Goal: Task Accomplishment & Management: Complete application form

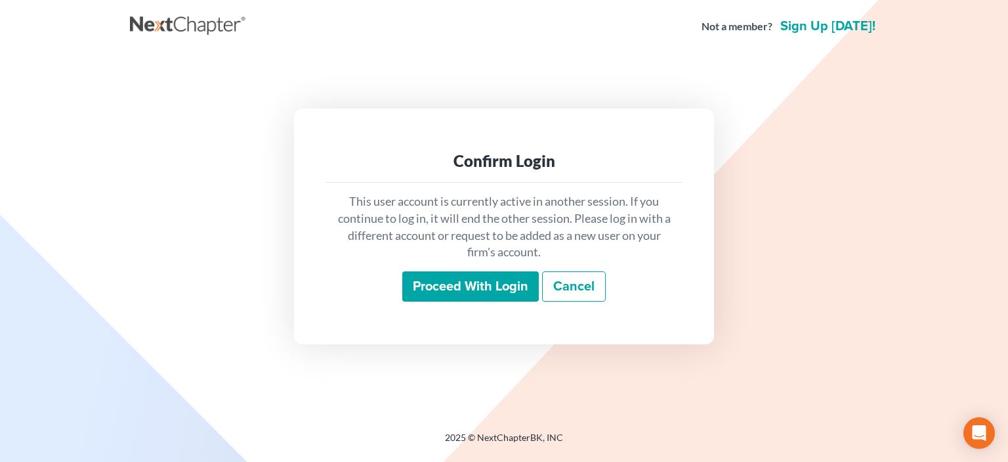
click at [470, 290] on input "Proceed with login" at bounding box center [470, 286] width 137 height 30
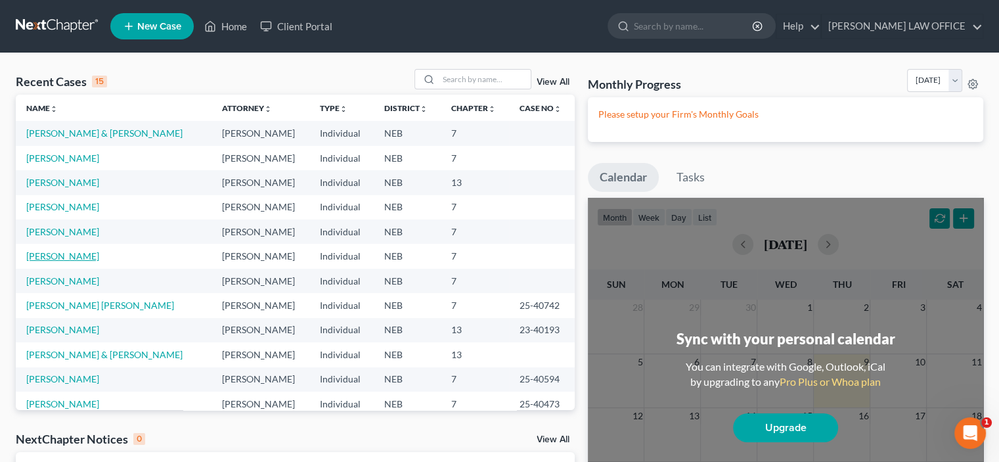
click at [41, 257] on link "West, Rebecca" at bounding box center [62, 255] width 73 height 11
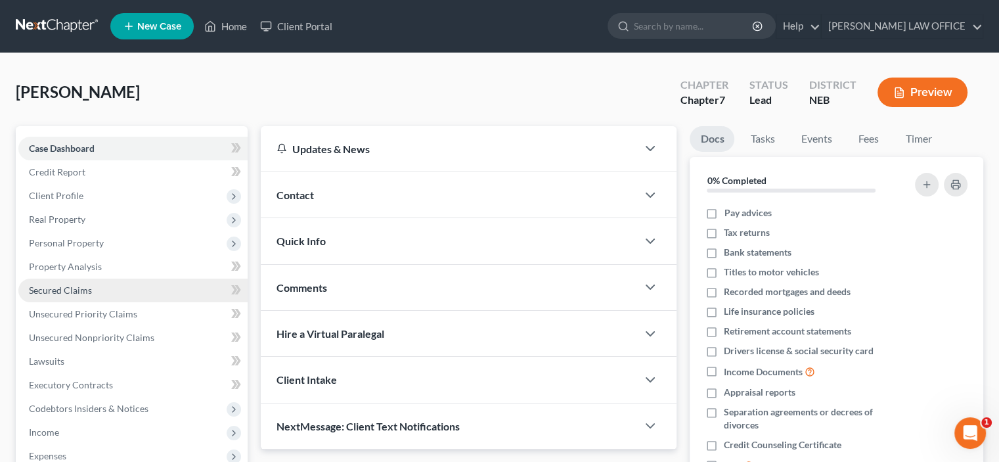
click at [48, 290] on span "Secured Claims" at bounding box center [60, 289] width 63 height 11
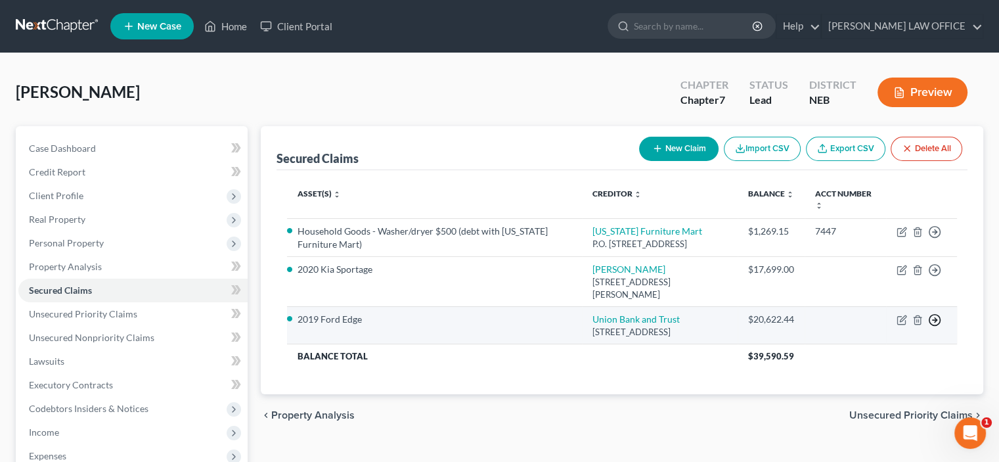
click at [935, 313] on icon "button" at bounding box center [934, 319] width 13 height 13
click at [851, 319] on link "Move to E" at bounding box center [874, 330] width 110 height 22
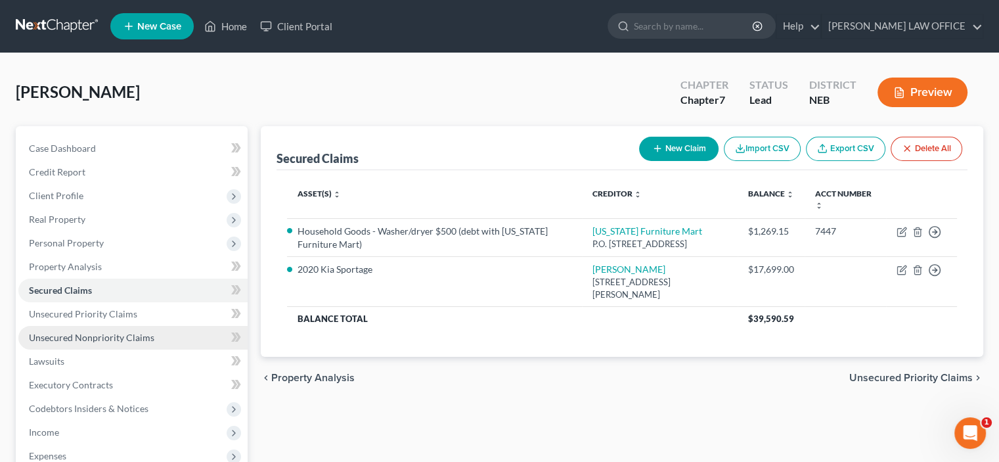
click at [116, 336] on span "Unsecured Nonpriority Claims" at bounding box center [91, 337] width 125 height 11
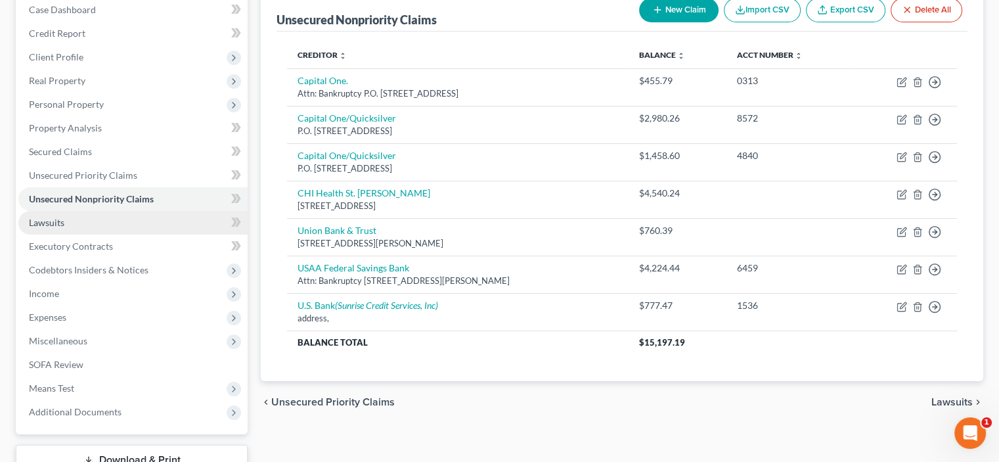
scroll to position [169, 0]
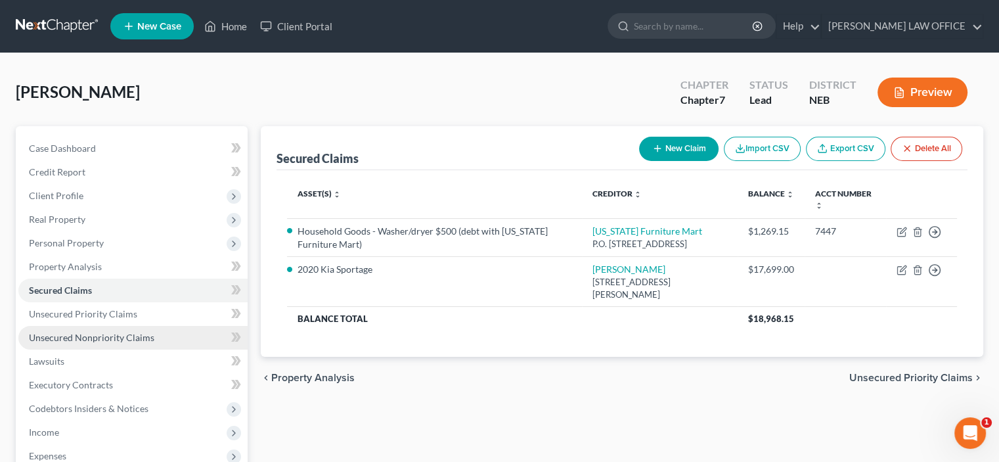
click at [124, 338] on span "Unsecured Nonpriority Claims" at bounding box center [91, 337] width 125 height 11
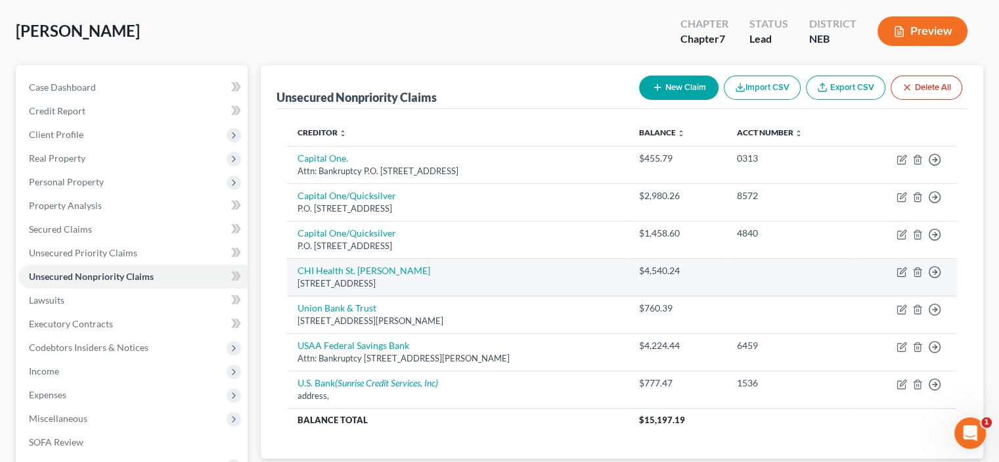
scroll to position [131, 0]
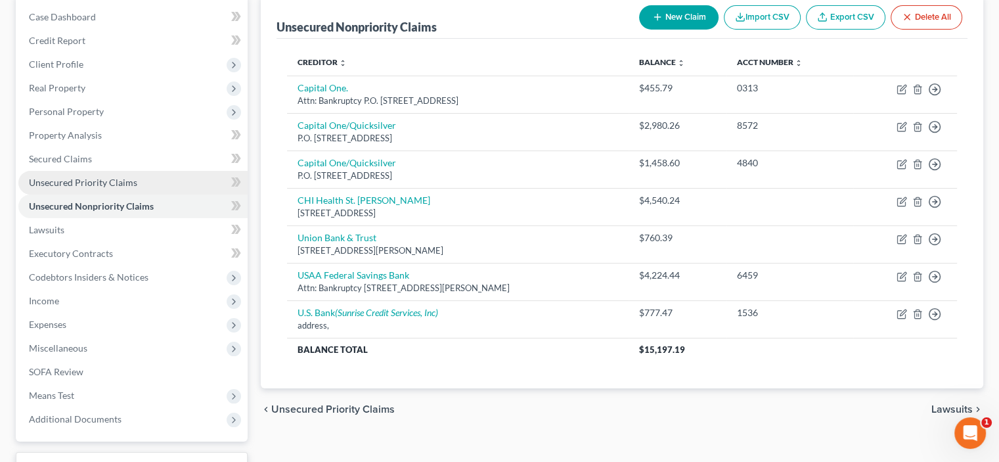
click at [95, 183] on span "Unsecured Priority Claims" at bounding box center [83, 182] width 108 height 11
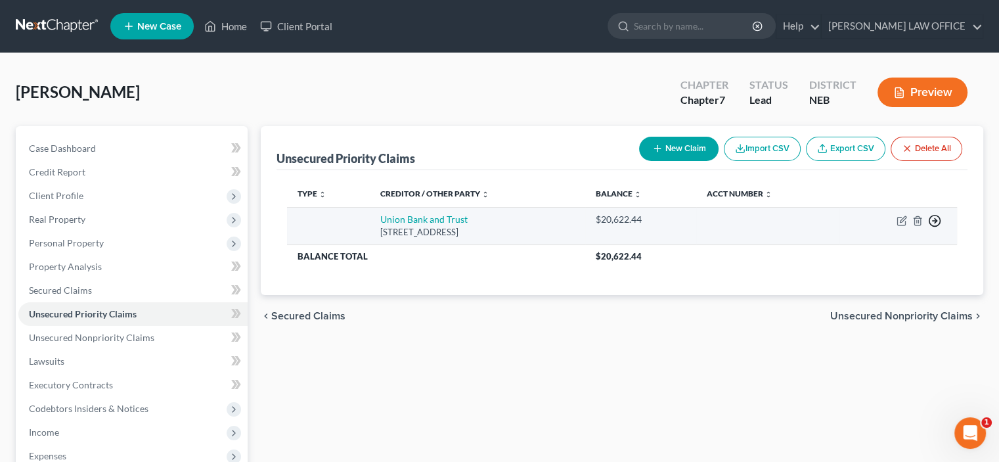
click at [933, 221] on icon "button" at bounding box center [934, 220] width 13 height 13
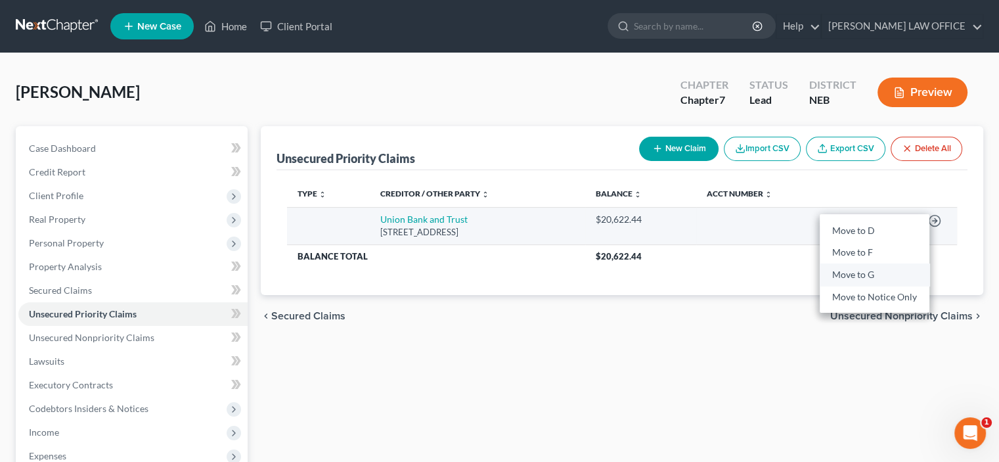
click at [855, 272] on link "Move to G" at bounding box center [874, 275] width 110 height 22
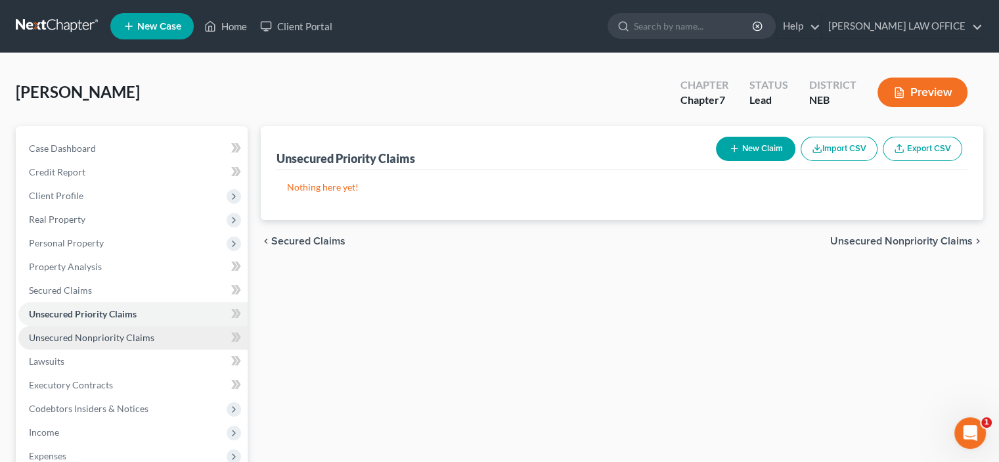
click at [101, 335] on span "Unsecured Nonpriority Claims" at bounding box center [91, 337] width 125 height 11
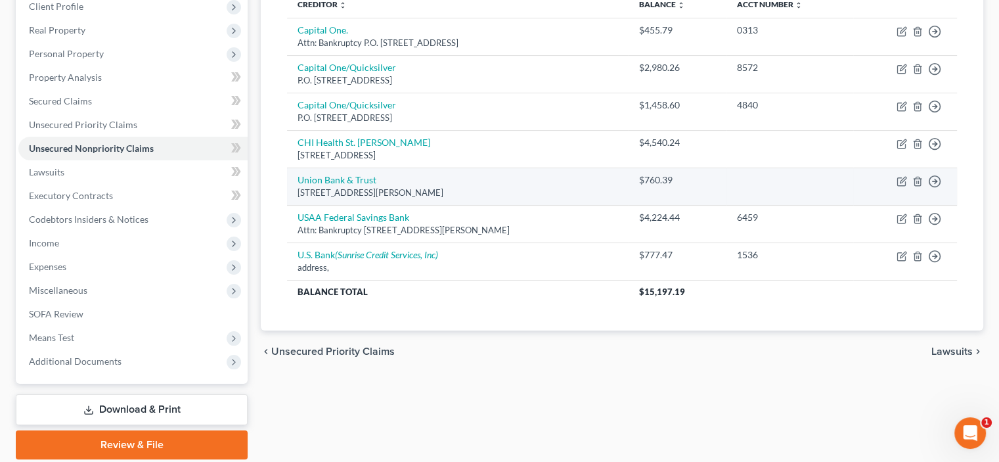
scroll to position [104, 0]
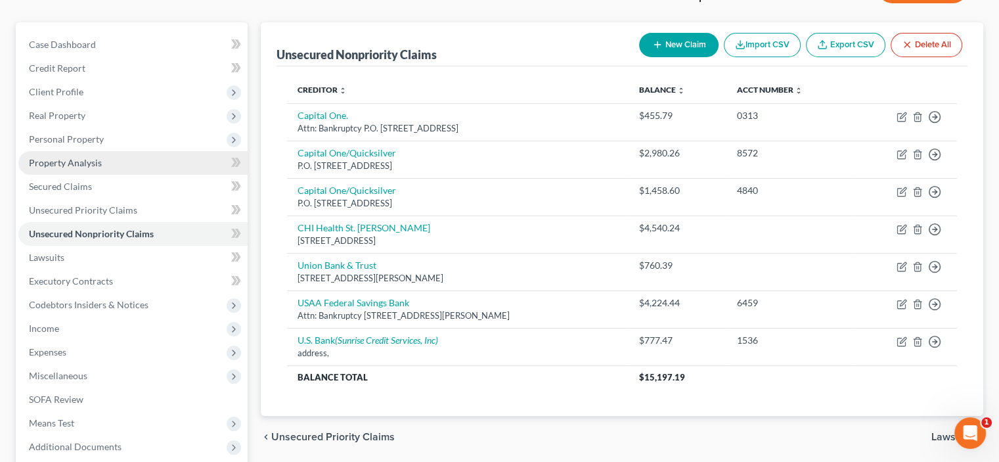
click at [76, 163] on span "Property Analysis" at bounding box center [65, 162] width 73 height 11
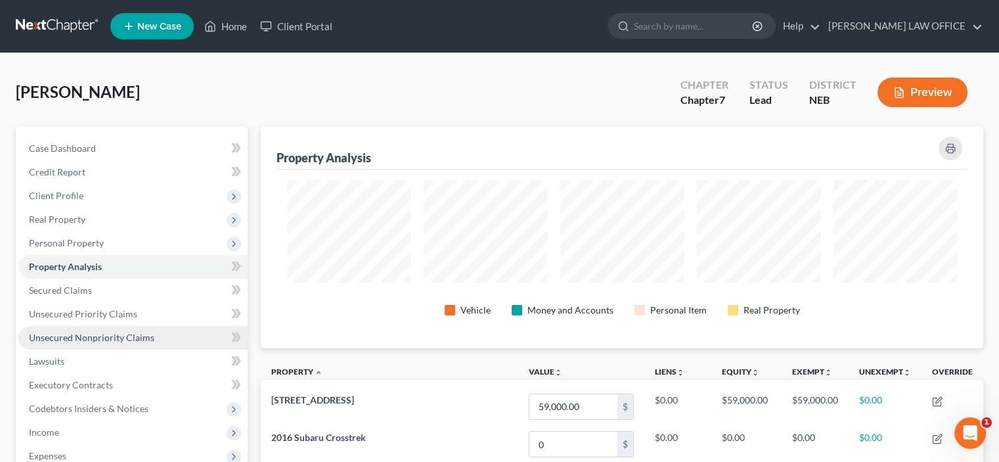
click at [89, 338] on span "Unsecured Nonpriority Claims" at bounding box center [91, 337] width 125 height 11
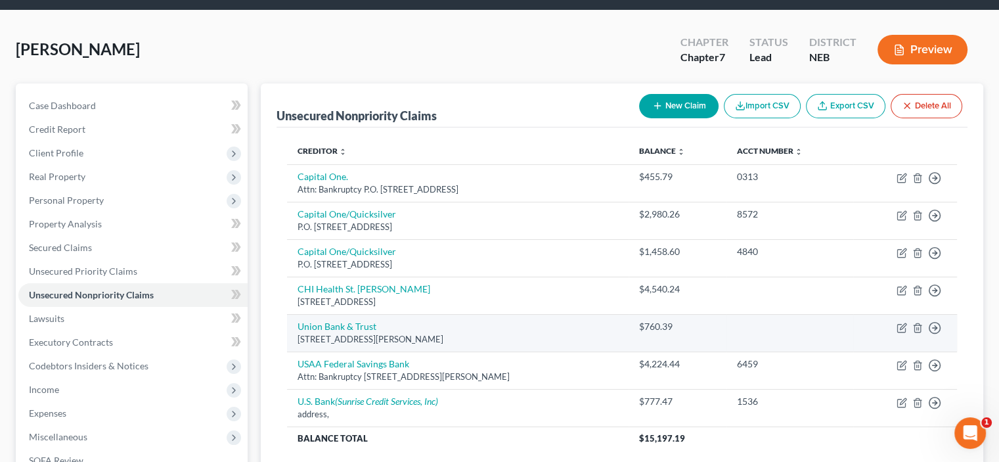
scroll to position [66, 0]
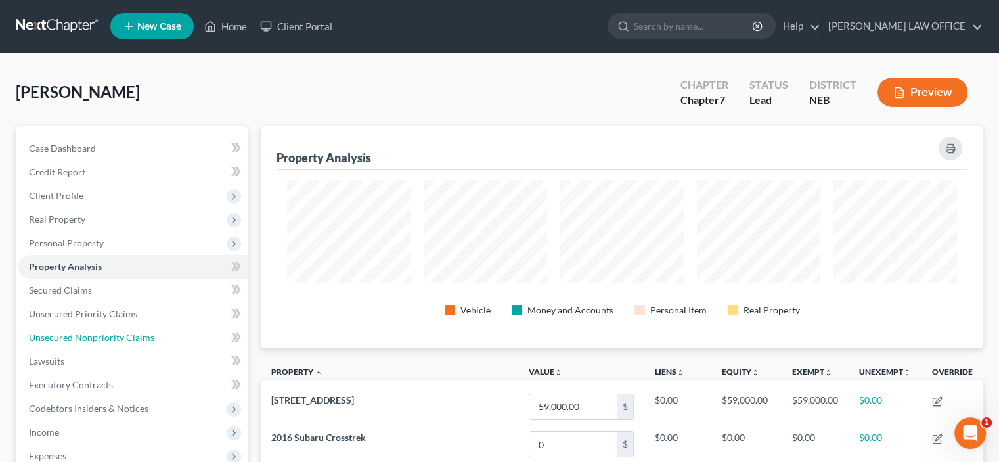
scroll to position [656256, 655756]
click at [116, 340] on span "Unsecured Nonpriority Claims" at bounding box center [91, 337] width 125 height 11
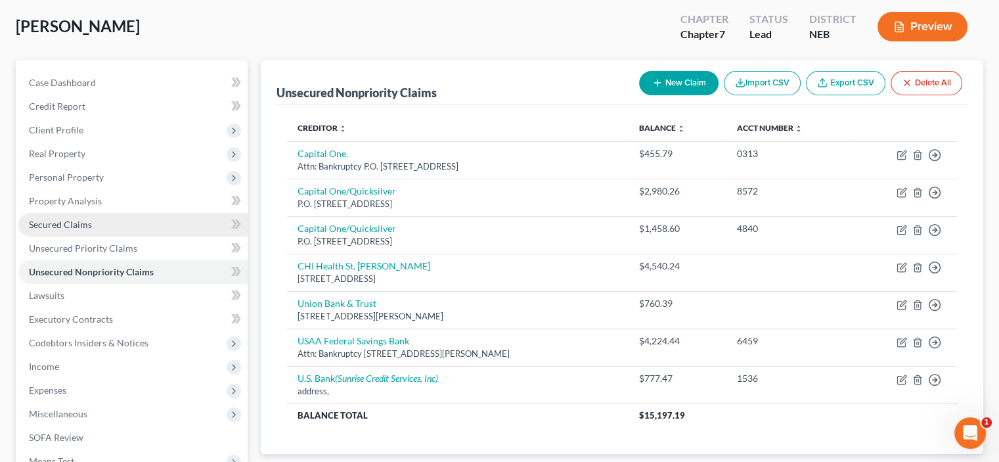
click at [55, 223] on span "Secured Claims" at bounding box center [60, 224] width 63 height 11
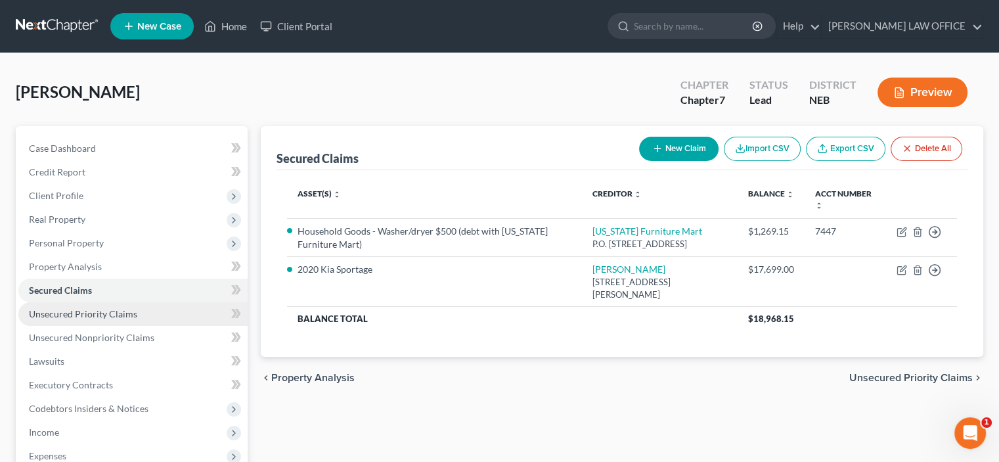
click at [58, 316] on span "Unsecured Priority Claims" at bounding box center [83, 313] width 108 height 11
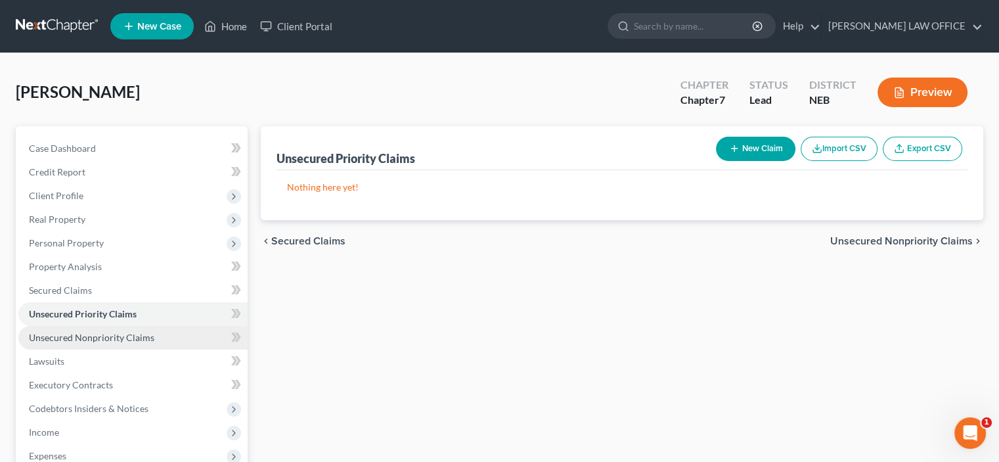
click at [58, 341] on span "Unsecured Nonpriority Claims" at bounding box center [91, 337] width 125 height 11
click at [226, 26] on link "Home" at bounding box center [226, 26] width 56 height 24
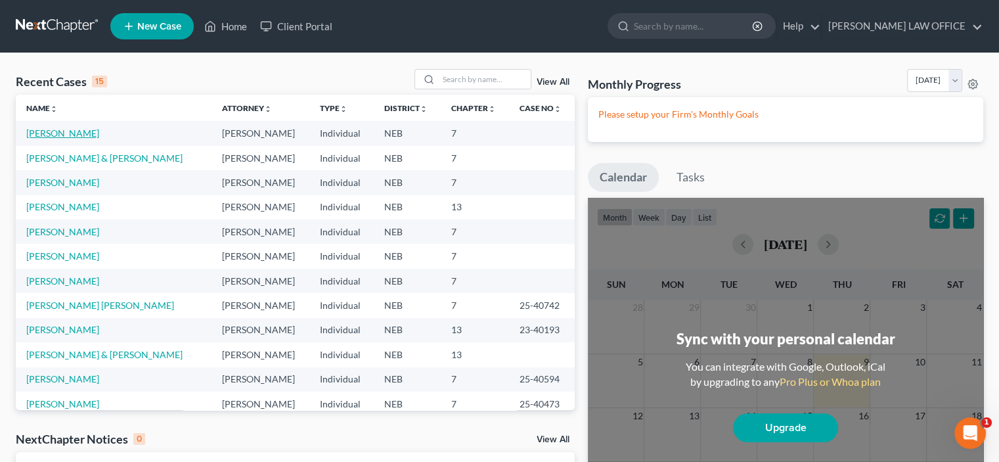
click at [41, 136] on link "West, Rebecca" at bounding box center [62, 132] width 73 height 11
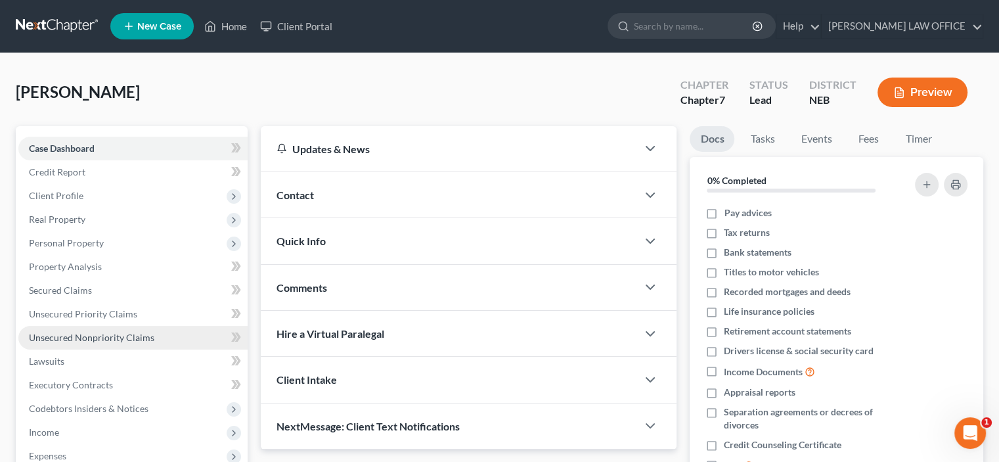
click at [46, 340] on span "Unsecured Nonpriority Claims" at bounding box center [91, 337] width 125 height 11
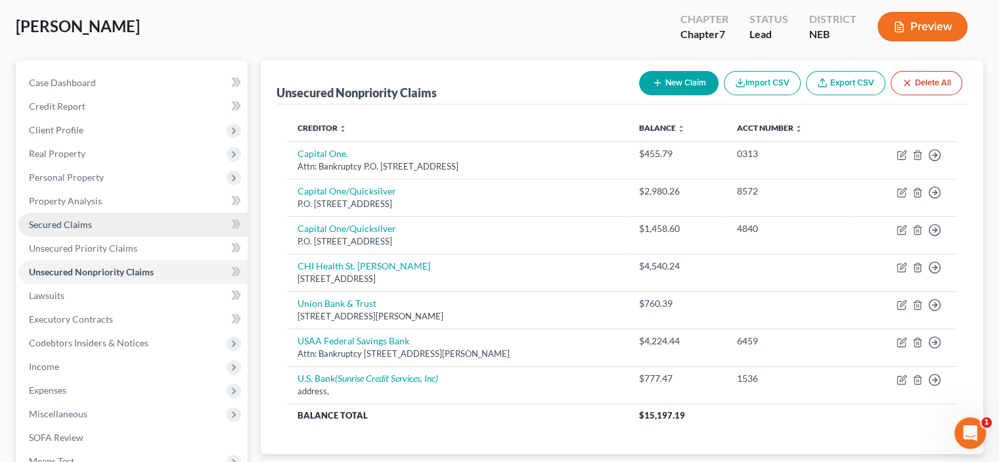
click at [78, 223] on span "Secured Claims" at bounding box center [60, 224] width 63 height 11
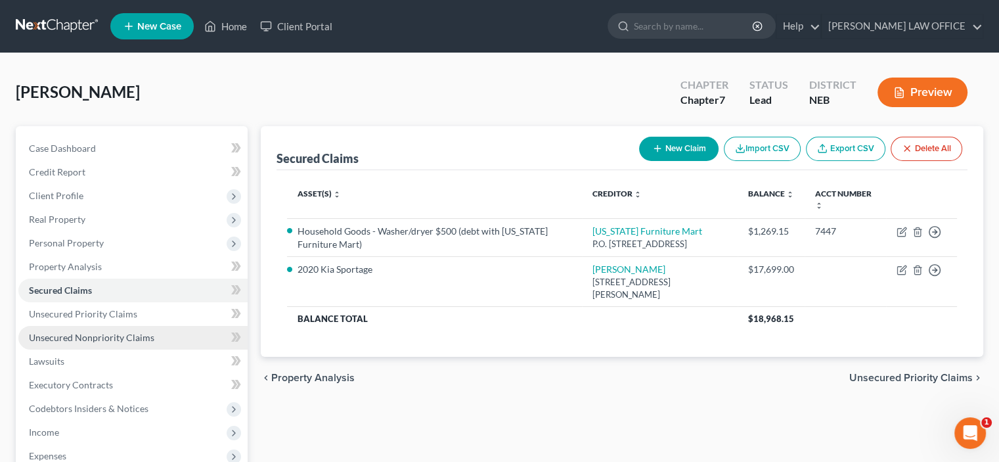
click at [46, 334] on span "Unsecured Nonpriority Claims" at bounding box center [91, 337] width 125 height 11
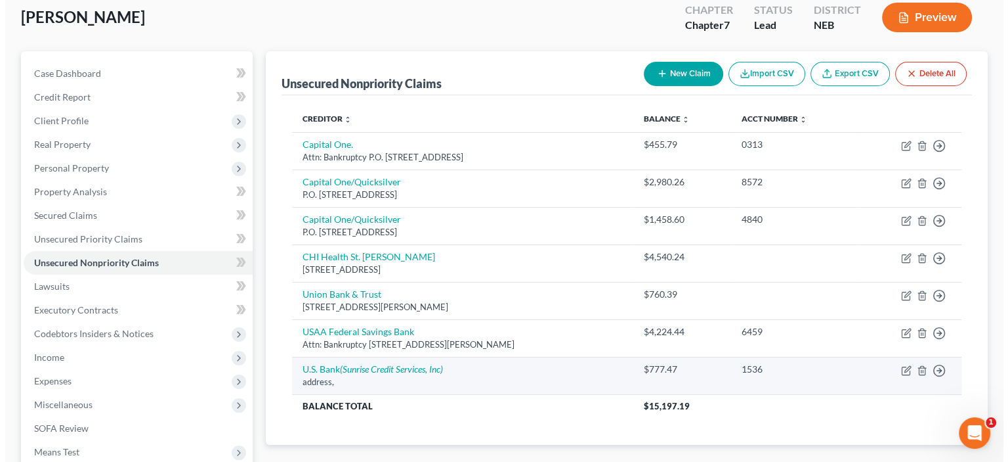
scroll to position [131, 0]
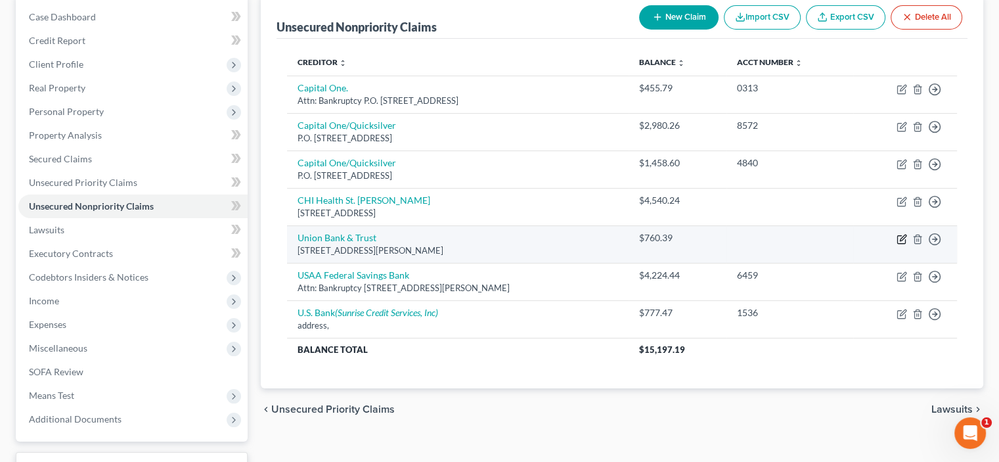
click at [903, 240] on icon "button" at bounding box center [901, 239] width 11 height 11
select select "30"
select select "15"
select select "0"
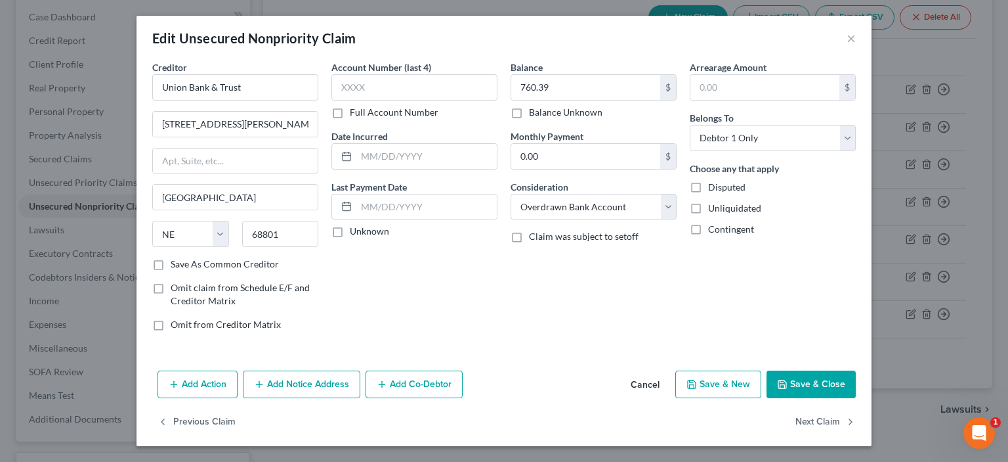
click at [798, 387] on button "Save & Close" at bounding box center [811, 384] width 89 height 28
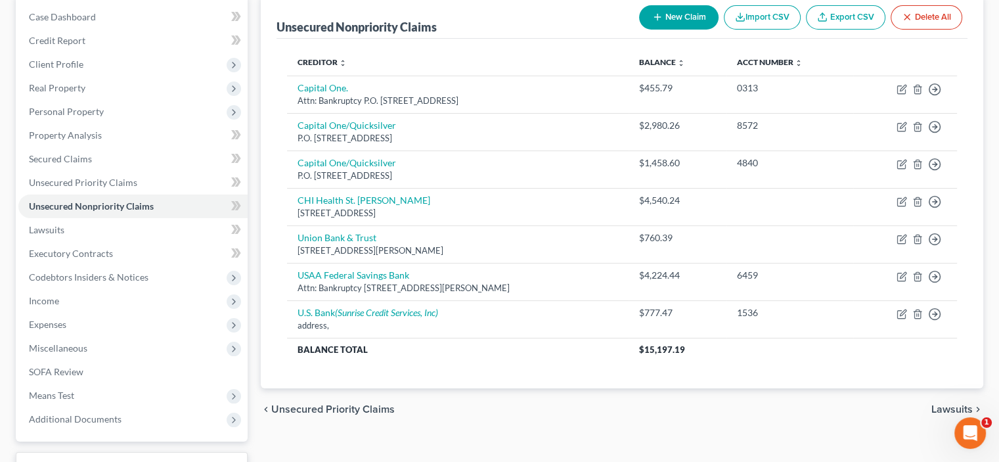
click at [662, 15] on button "New Claim" at bounding box center [678, 17] width 79 height 24
select select "0"
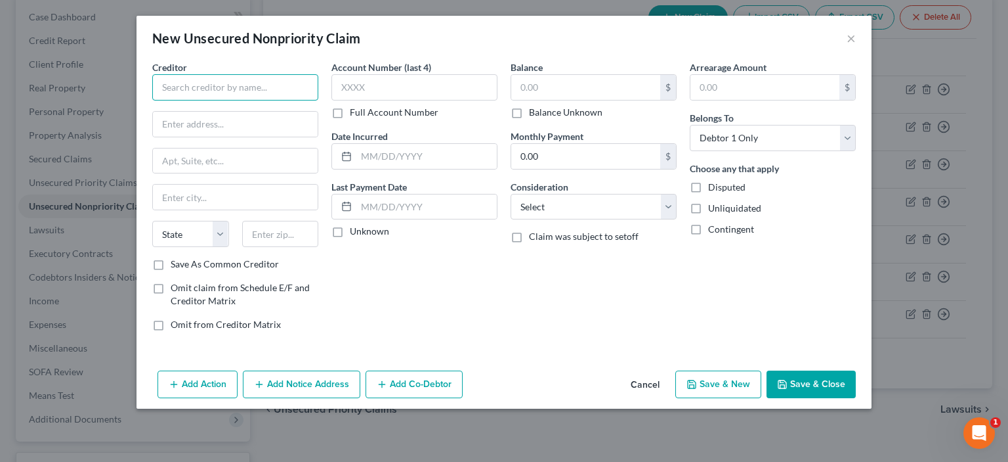
click at [175, 90] on input "text" at bounding box center [235, 87] width 166 height 26
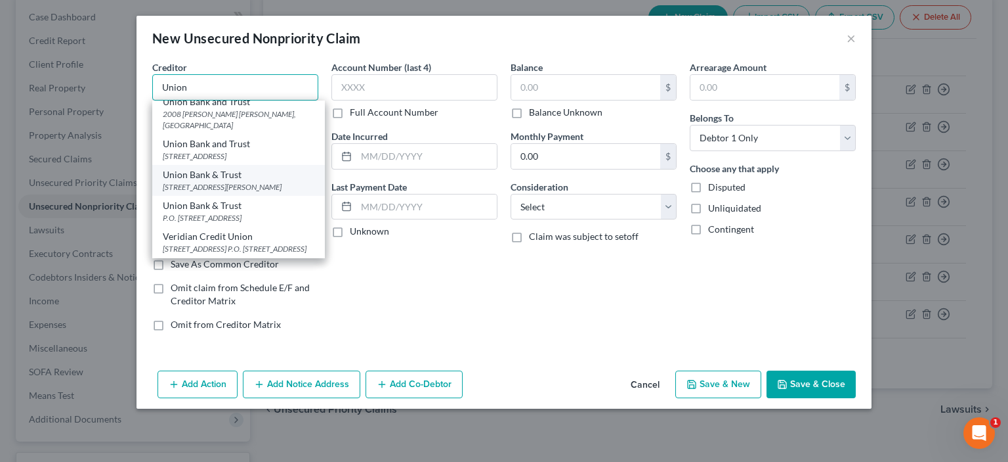
scroll to position [591, 0]
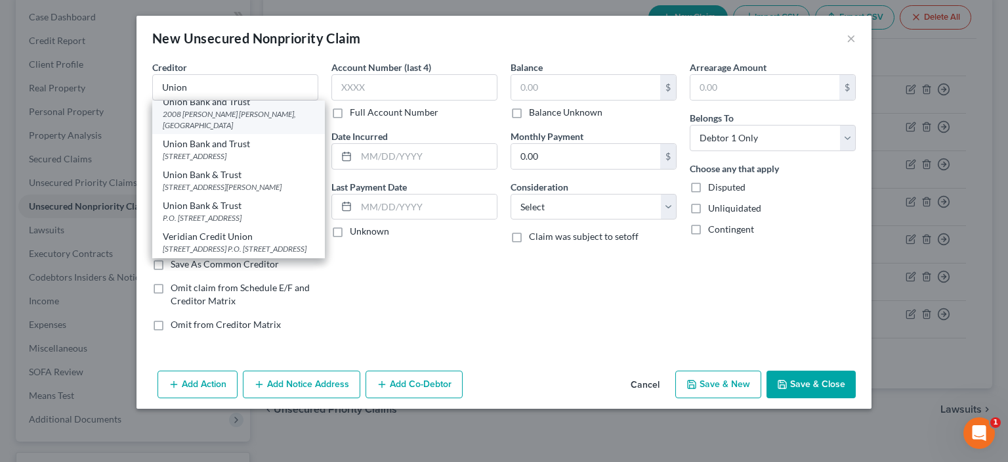
click at [193, 127] on div "2008 N. Webb Rod, Grand Island, NE 68801" at bounding box center [239, 119] width 152 height 22
type input "Union Bank and Trust"
type input "2008 N. Webb Rod"
type input "Grand Island"
select select "30"
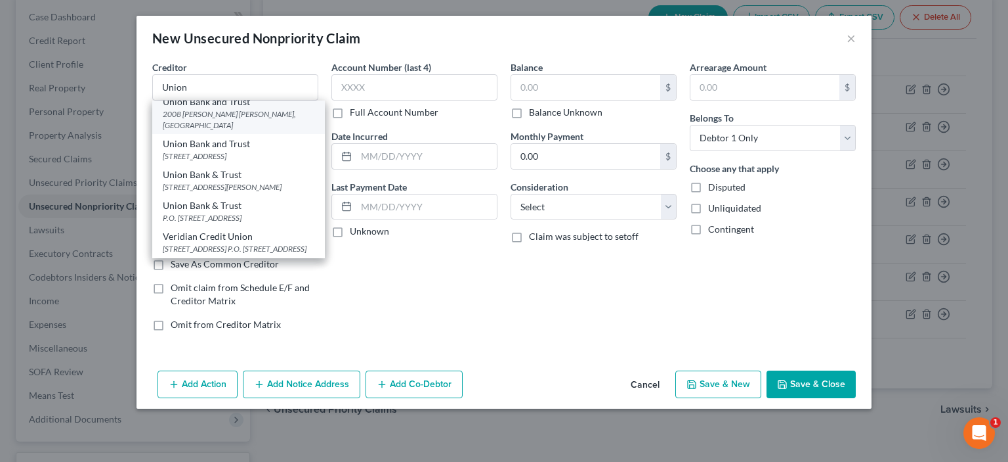
type input "68801"
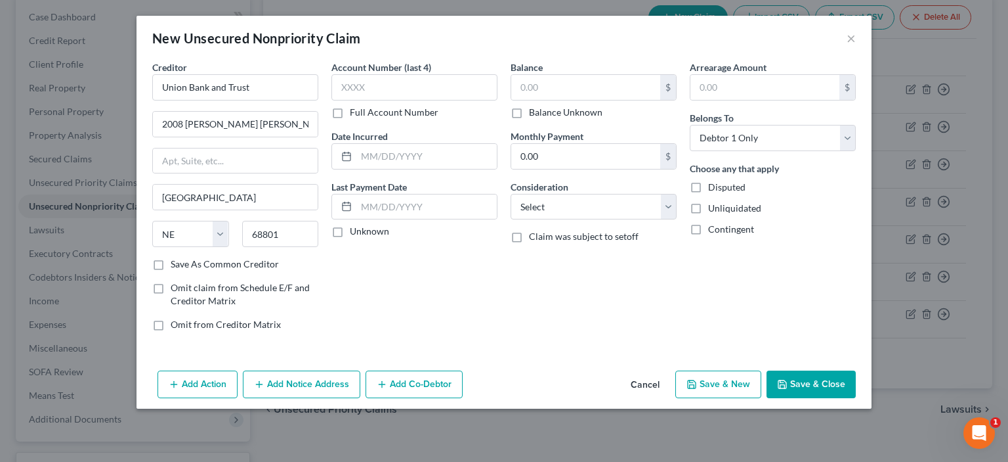
scroll to position [0, 0]
click at [333, 81] on input "text" at bounding box center [415, 87] width 166 height 26
type input "5869"
click at [522, 81] on input "text" at bounding box center [585, 87] width 149 height 25
type input "20,622.44"
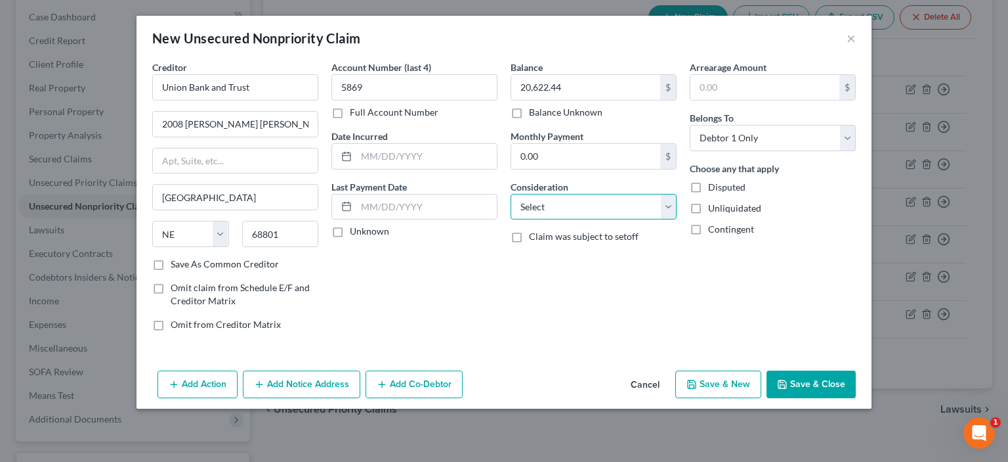
click at [668, 209] on select "Select Cable / Satellite Services Collection Agency Credit Card Debt Debt Couns…" at bounding box center [594, 207] width 166 height 26
click at [511, 194] on select "Select Cable / Satellite Services Collection Agency Credit Card Debt Debt Couns…" at bounding box center [594, 207] width 166 height 26
click at [670, 206] on select "Select Cable / Satellite Services Collection Agency Credit Card Debt Debt Couns…" at bounding box center [594, 207] width 166 height 26
select select "14"
click at [511, 194] on select "Select Cable / Satellite Services Collection Agency Credit Card Debt Debt Couns…" at bounding box center [594, 207] width 166 height 26
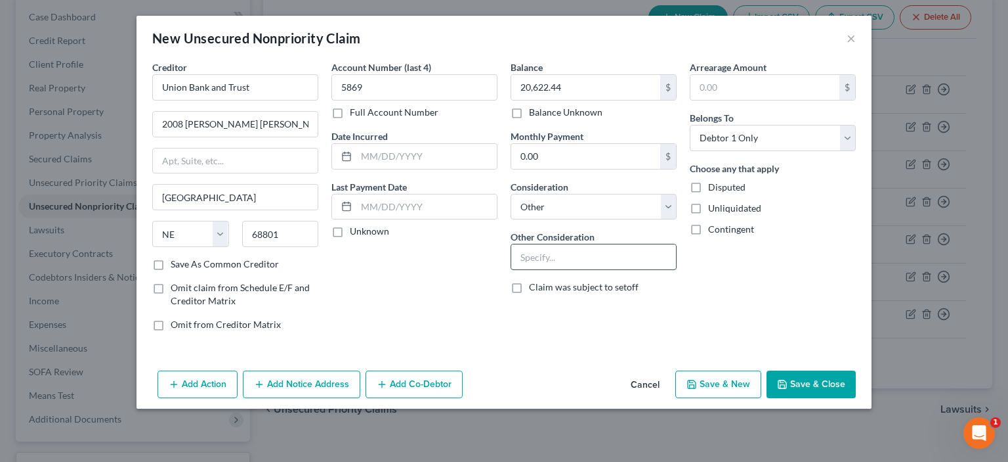
click at [523, 257] on input "text" at bounding box center [593, 256] width 165 height 25
type input "2019 Ford Edge surrendered 10/5/25"
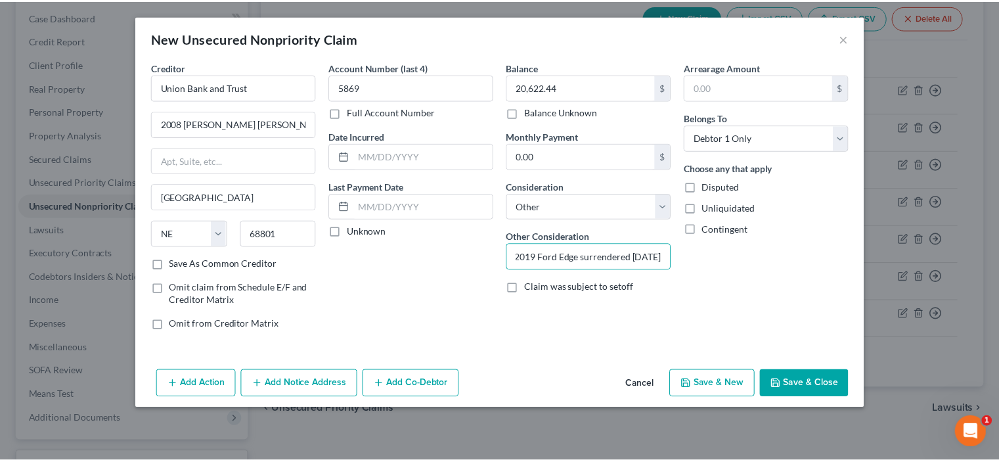
scroll to position [0, 0]
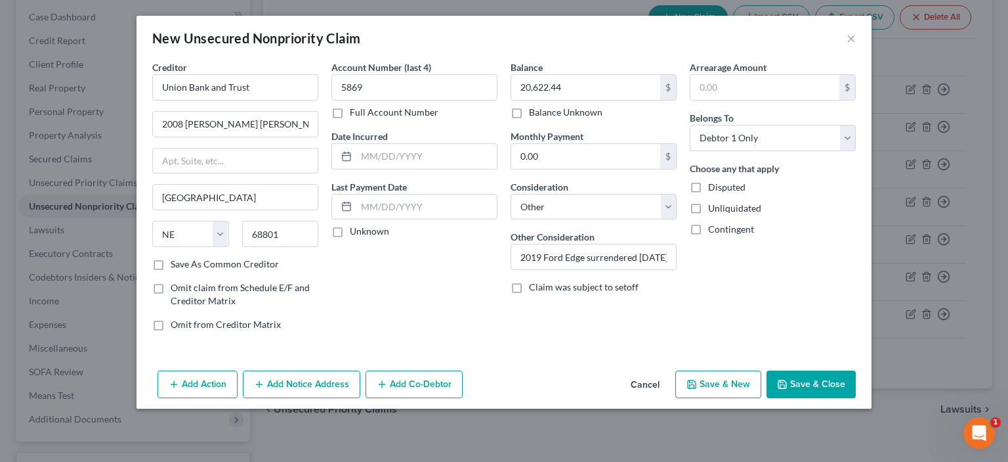
click at [800, 382] on button "Save & Close" at bounding box center [811, 384] width 89 height 28
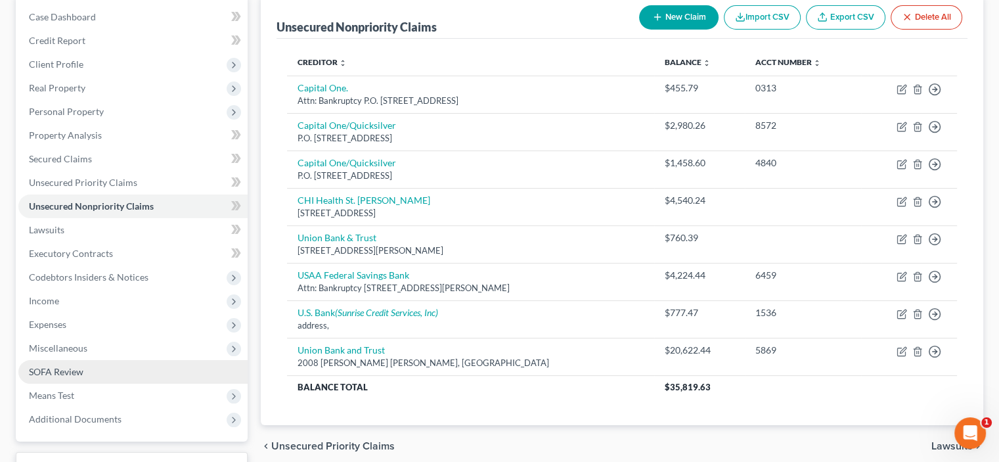
click at [62, 370] on span "SOFA Review" at bounding box center [56, 371] width 54 height 11
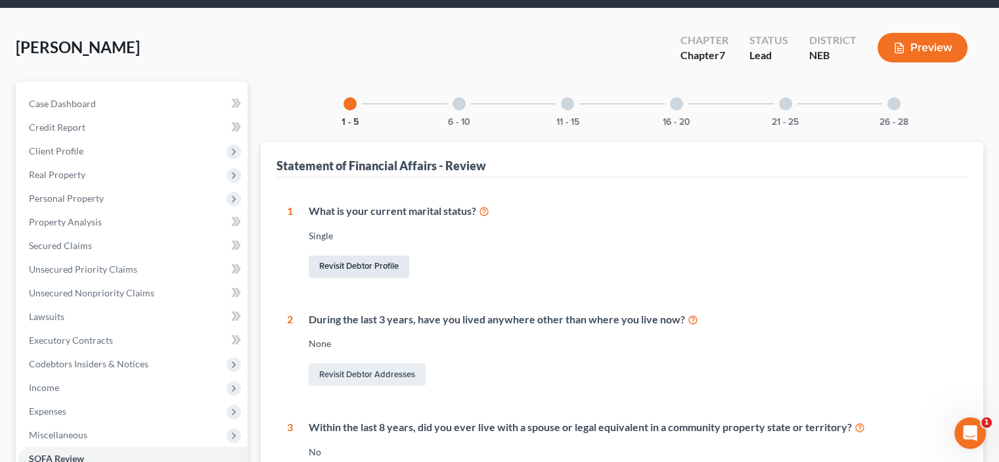
scroll to position [40, 0]
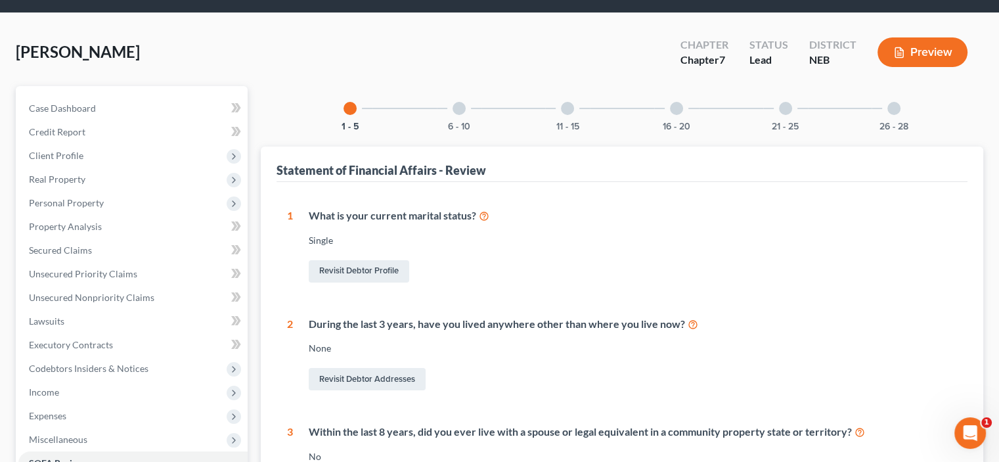
click at [456, 110] on div at bounding box center [458, 108] width 13 height 13
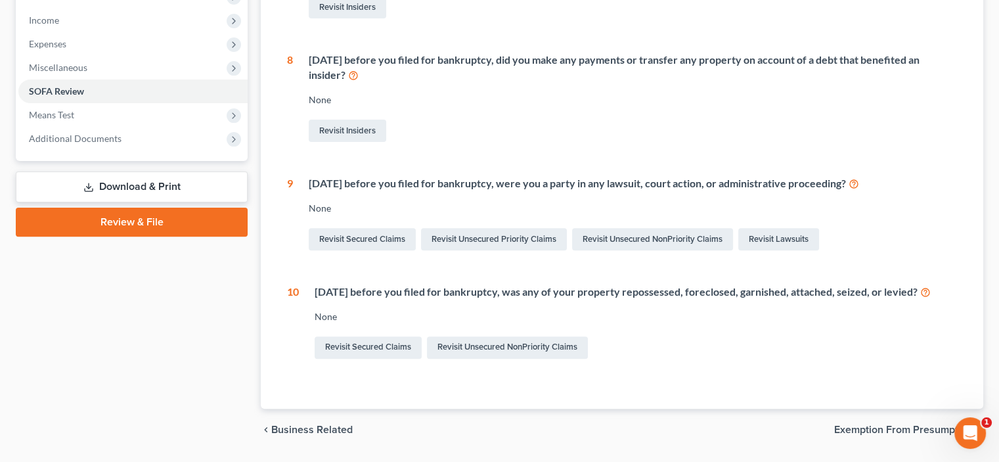
scroll to position [434, 0]
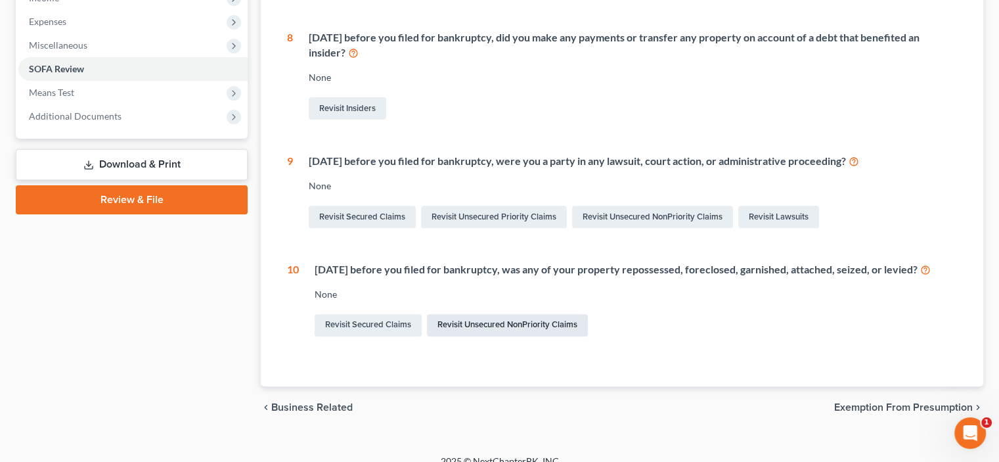
click at [480, 326] on link "Revisit Unsecured NonPriority Claims" at bounding box center [507, 325] width 161 height 22
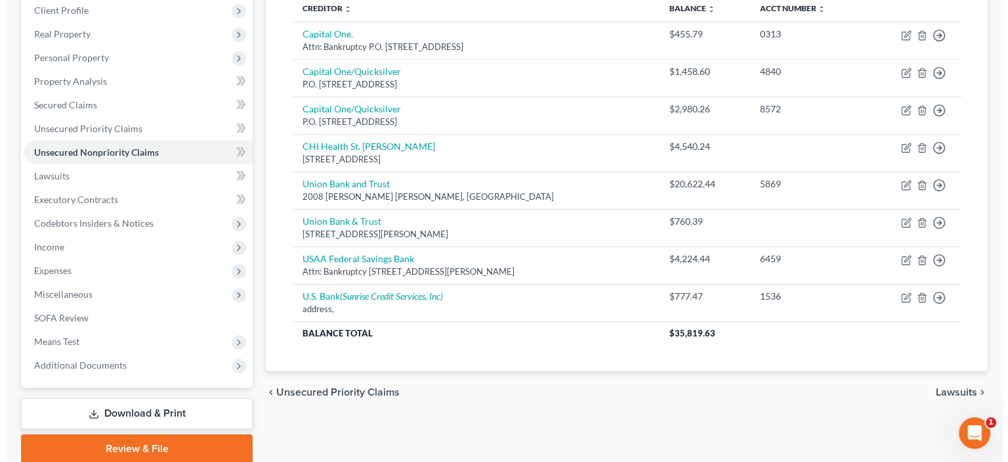
scroll to position [235, 0]
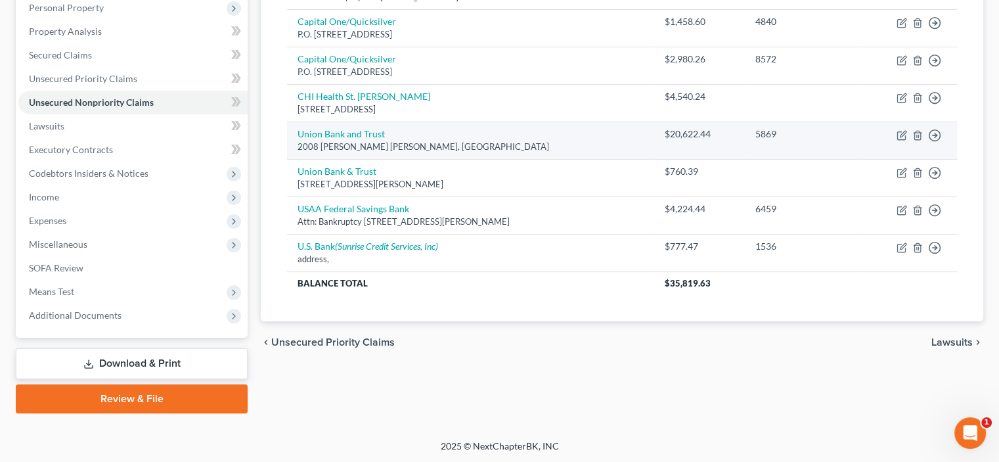
click at [491, 143] on div "2008 N. Webb Rod, Grand Island, NE 68801" at bounding box center [470, 146] width 346 height 12
click at [898, 133] on icon "button" at bounding box center [901, 135] width 11 height 11
select select "30"
select select "14"
select select "0"
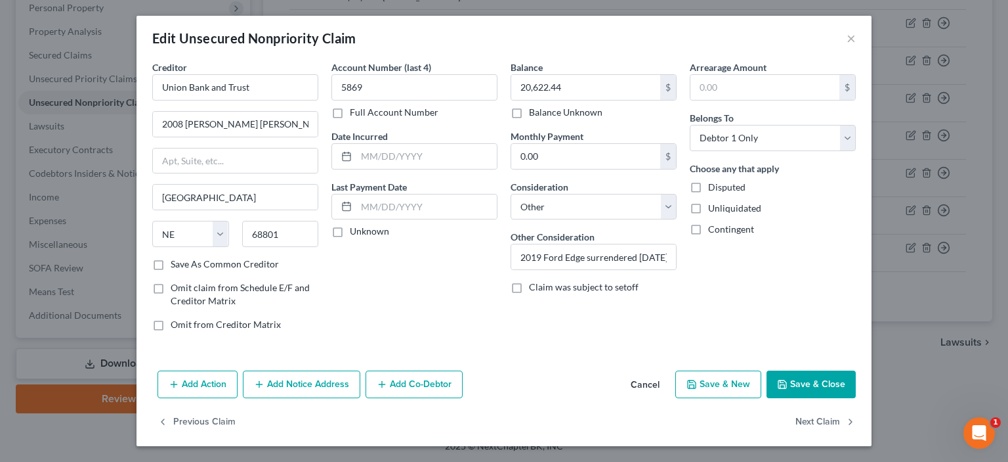
click at [203, 385] on button "Add Action" at bounding box center [198, 384] width 80 height 28
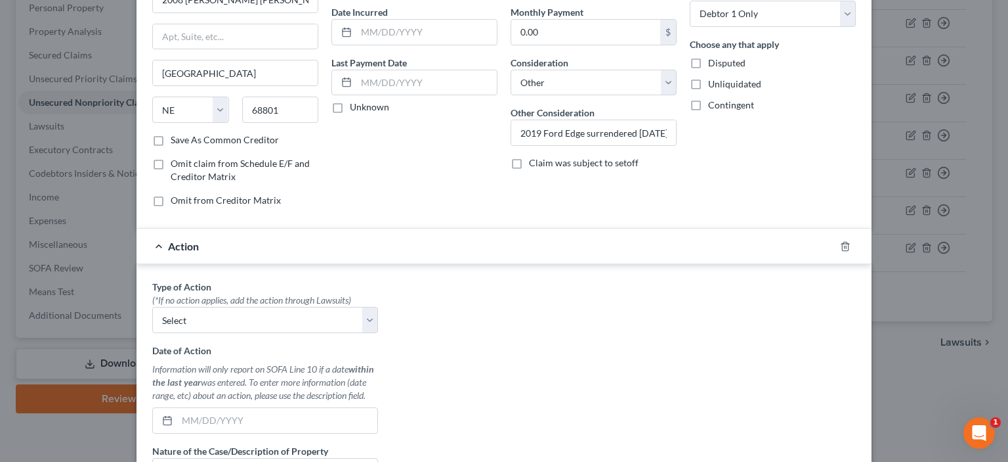
scroll to position [131, 0]
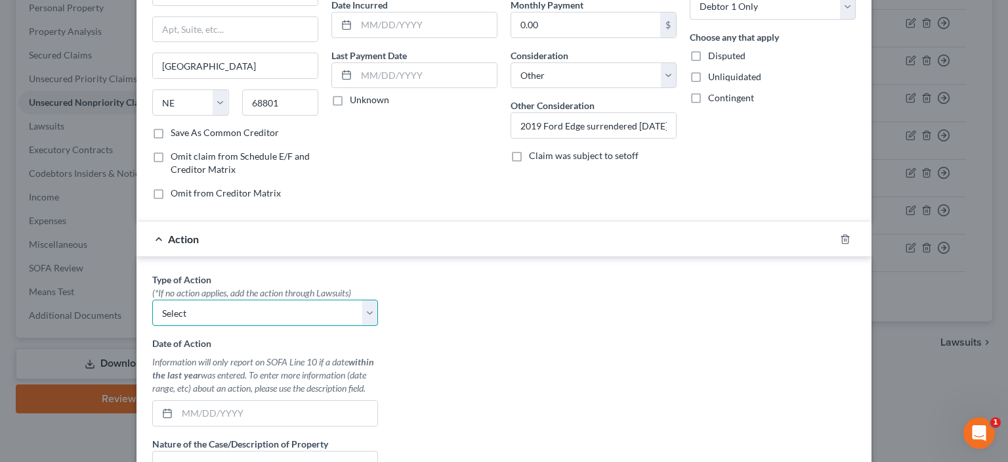
click at [366, 315] on select "Select Repossession Garnishment Foreclosure Personal Injury Attached, Seized, O…" at bounding box center [265, 312] width 226 height 26
select select "0"
click at [152, 299] on select "Select Repossession Garnishment Foreclosure Personal Injury Attached, Seized, O…" at bounding box center [265, 312] width 226 height 26
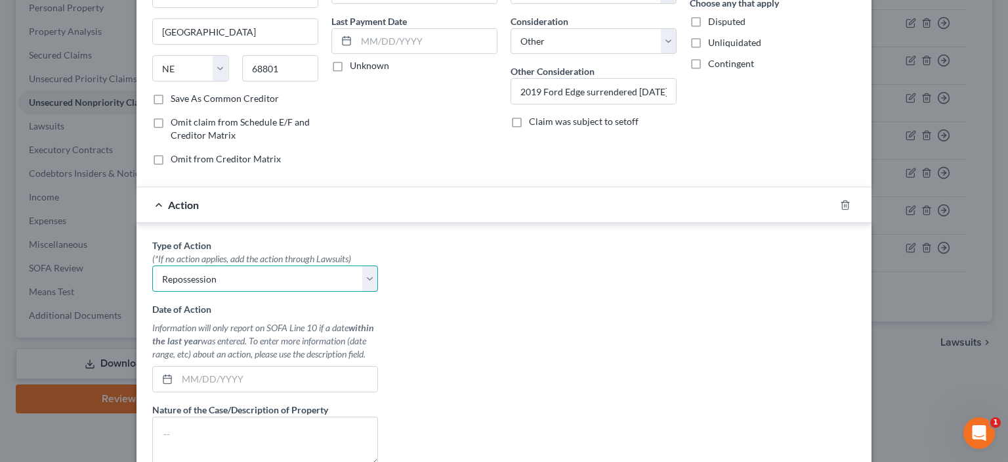
scroll to position [197, 0]
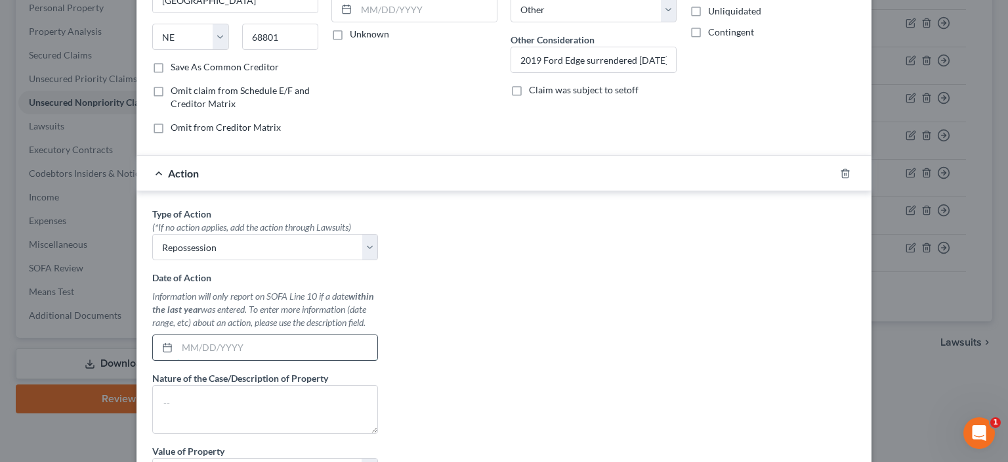
click at [178, 350] on input "text" at bounding box center [277, 347] width 200 height 25
click at [208, 343] on input "10/03-2025" at bounding box center [277, 347] width 200 height 25
drag, startPoint x: 202, startPoint y: 342, endPoint x: 209, endPoint y: 341, distance: 7.3
click at [204, 342] on input "10/03-2025" at bounding box center [277, 347] width 200 height 25
type input "10/03/2025"
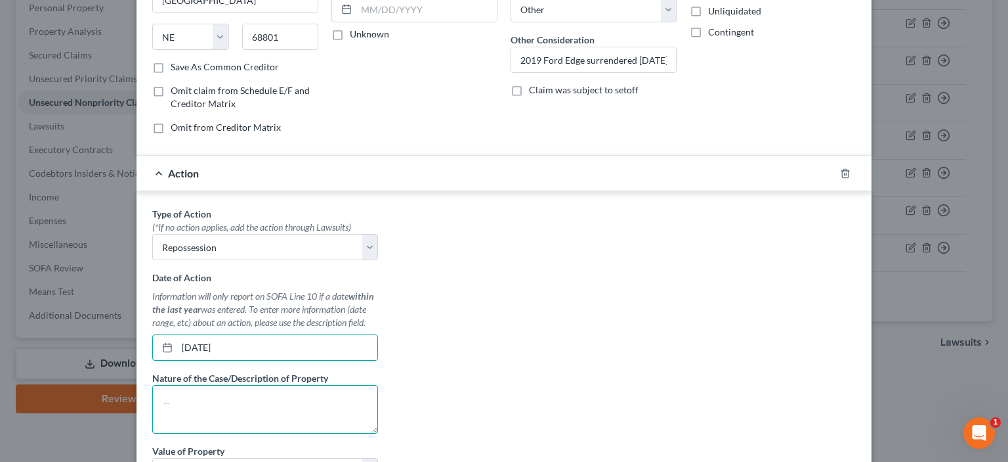
click at [161, 387] on textarea at bounding box center [265, 409] width 226 height 49
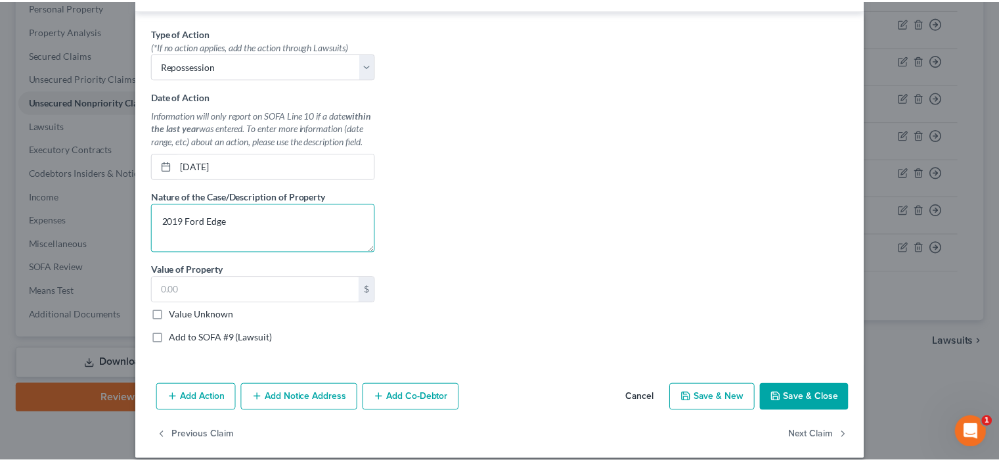
scroll to position [389, 0]
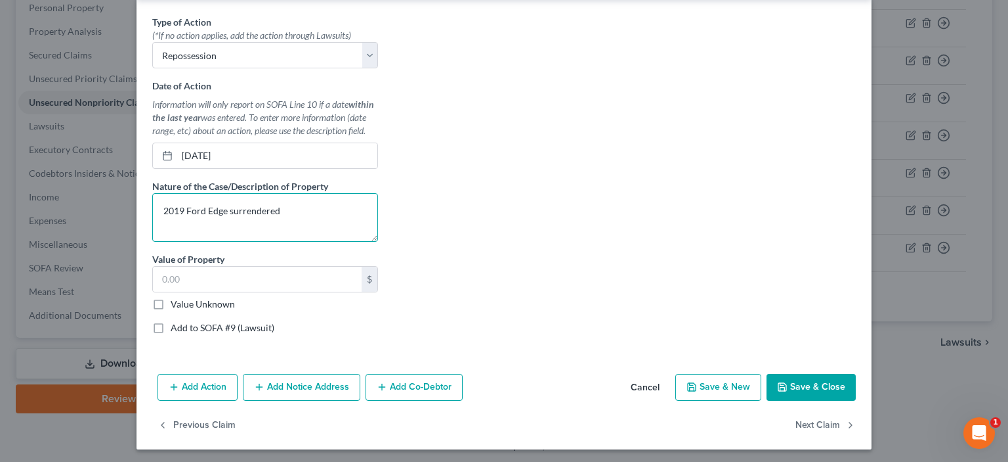
type textarea "2019 Ford Edge surrendered"
click at [815, 385] on button "Save & Close" at bounding box center [811, 388] width 89 height 28
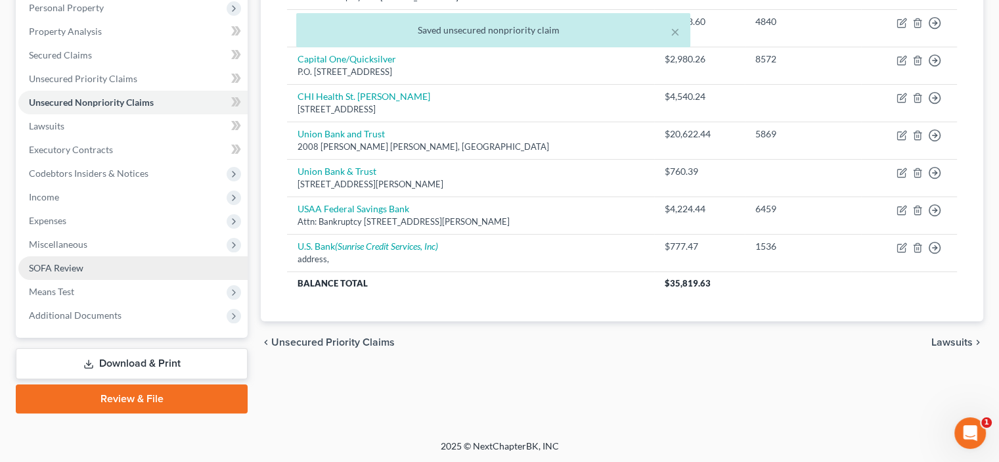
click at [64, 267] on span "SOFA Review" at bounding box center [56, 267] width 54 height 11
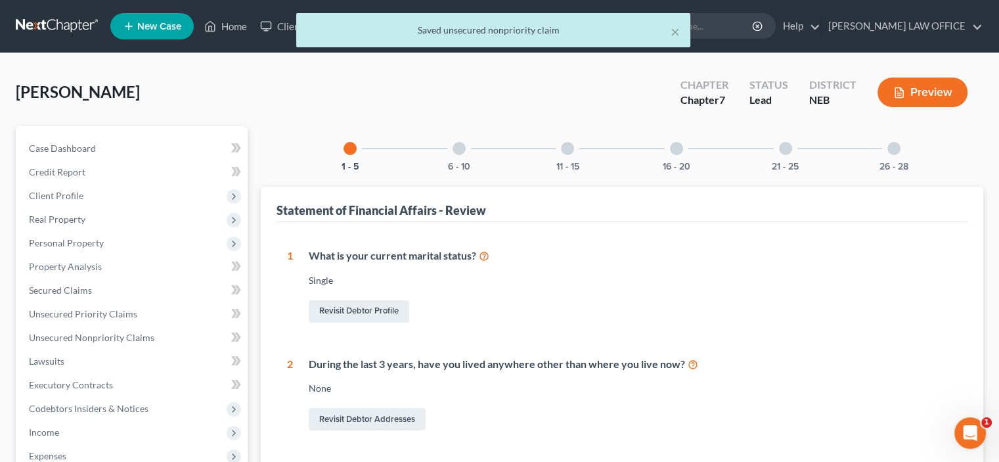
click at [458, 151] on div at bounding box center [458, 148] width 13 height 13
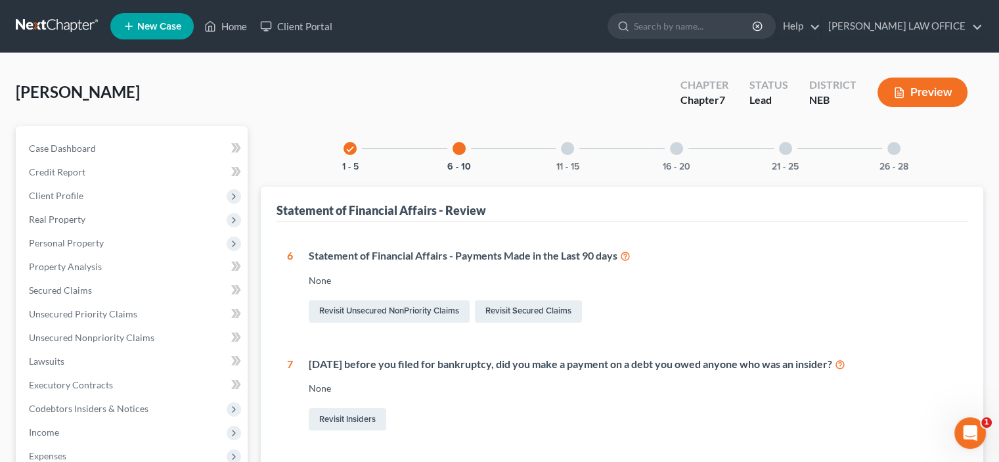
click at [562, 151] on div at bounding box center [567, 148] width 13 height 13
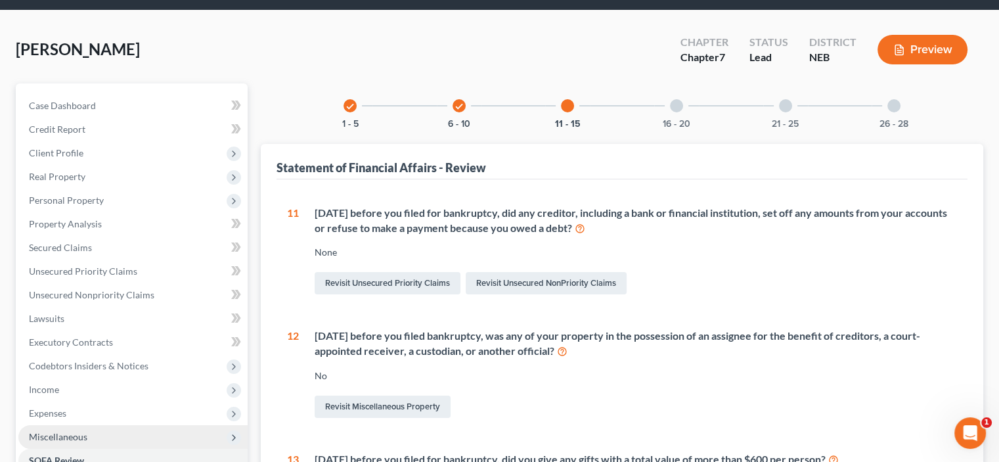
scroll to position [66, 0]
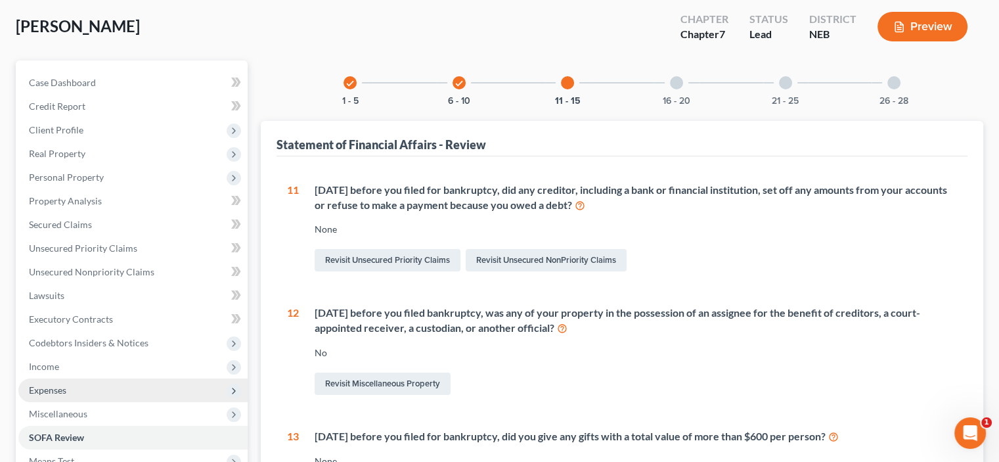
click at [61, 391] on span "Expenses" at bounding box center [47, 389] width 37 height 11
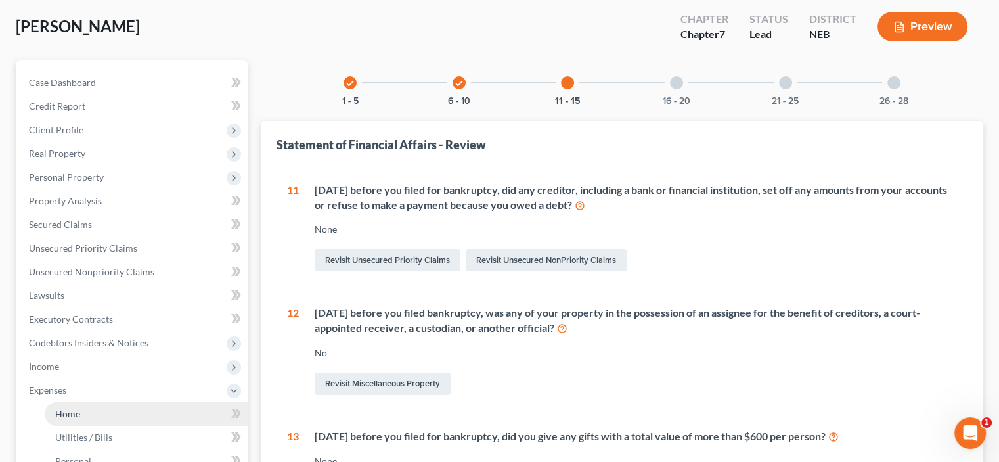
click at [74, 414] on span "Home" at bounding box center [67, 413] width 25 height 11
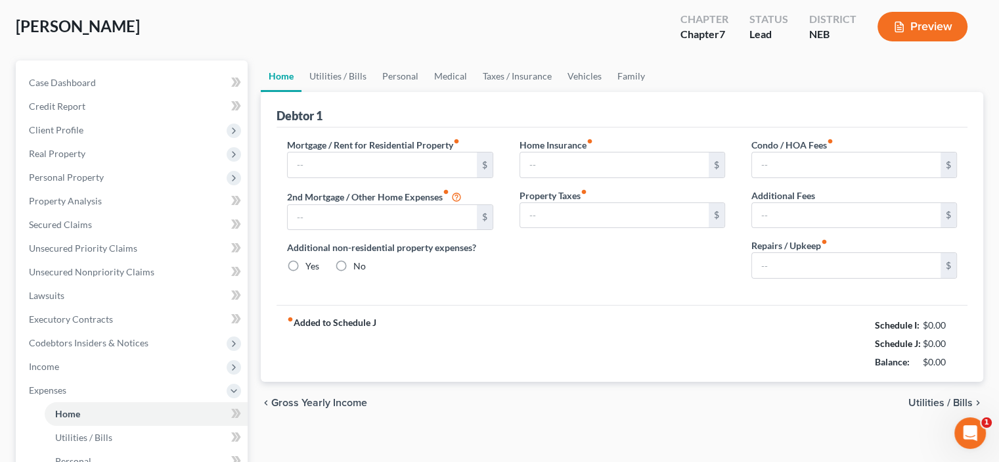
scroll to position [7, 0]
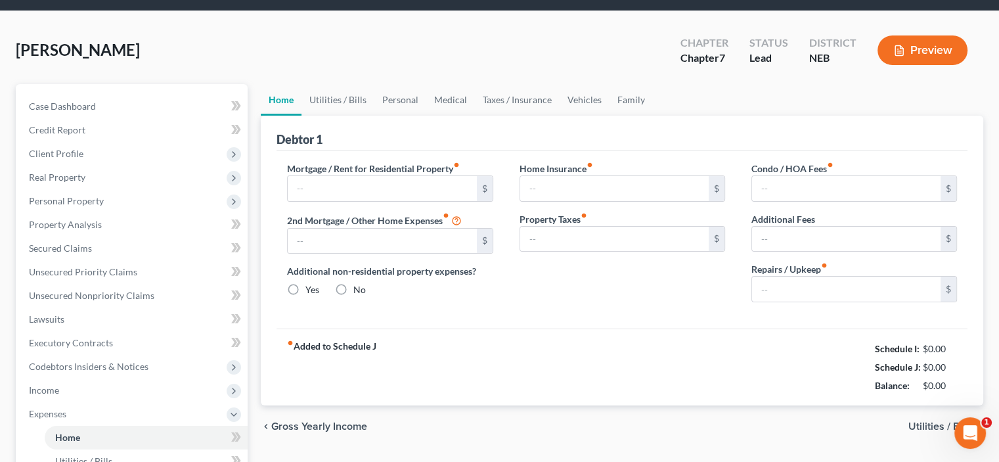
type input "0.00"
radio input "true"
type input "0.00"
type input "50.00"
type input "0.00"
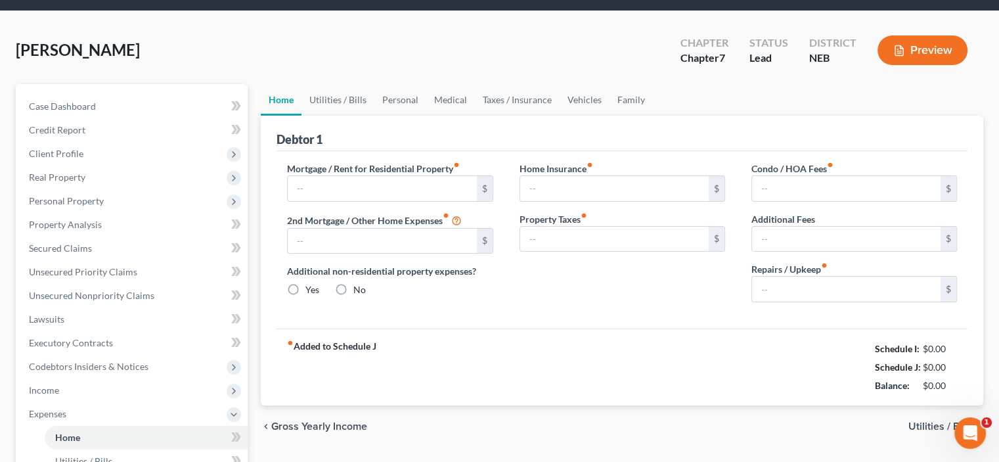
type input "0.00"
type input "500.00"
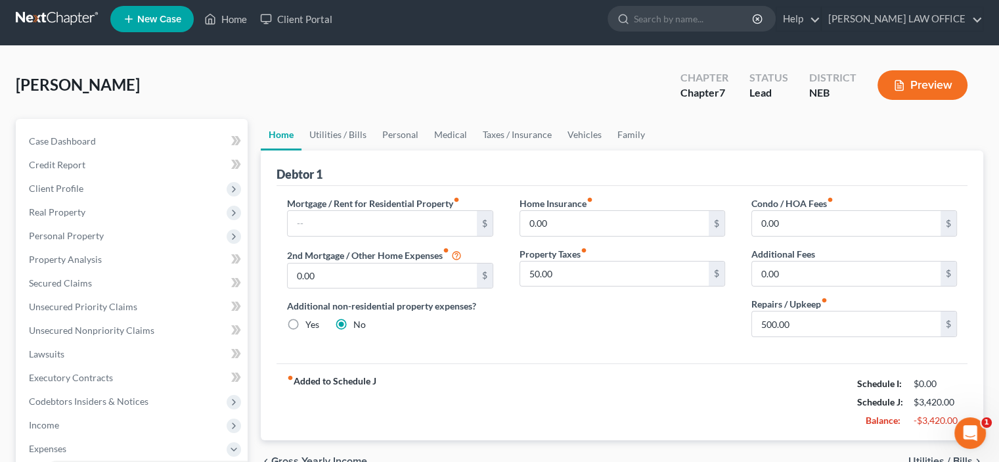
scroll to position [0, 0]
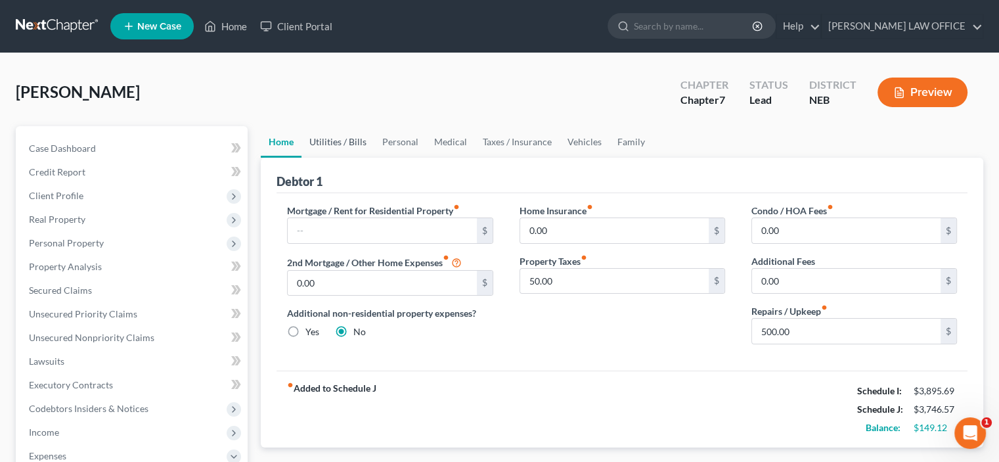
click at [333, 142] on link "Utilities / Bills" at bounding box center [337, 142] width 73 height 32
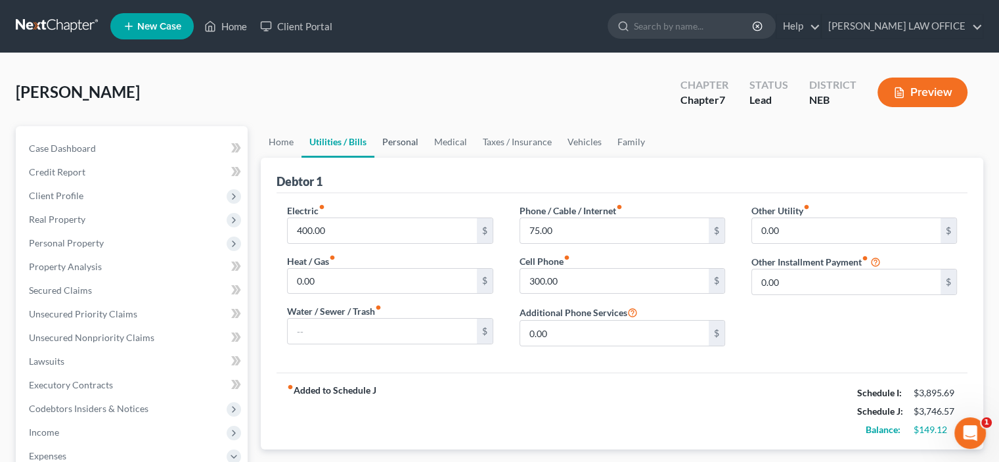
click at [403, 146] on link "Personal" at bounding box center [400, 142] width 52 height 32
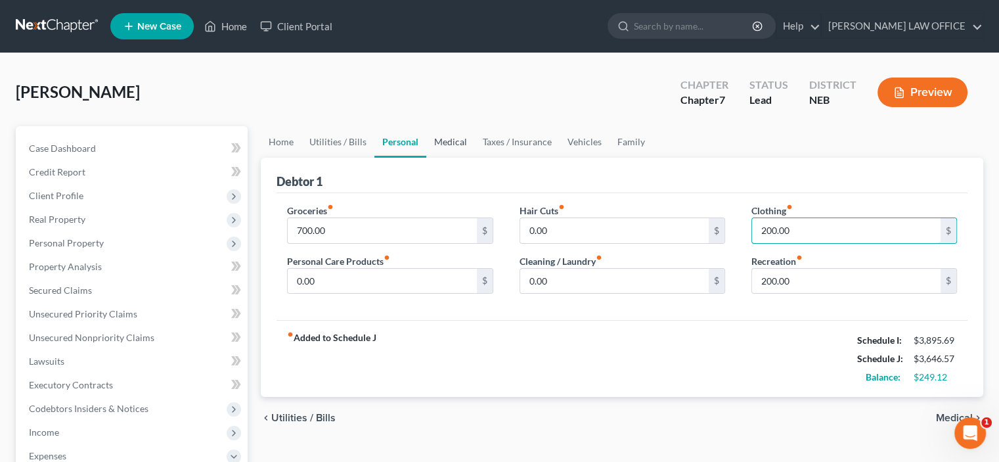
type input "200.00"
click at [436, 142] on link "Medical" at bounding box center [450, 142] width 49 height 32
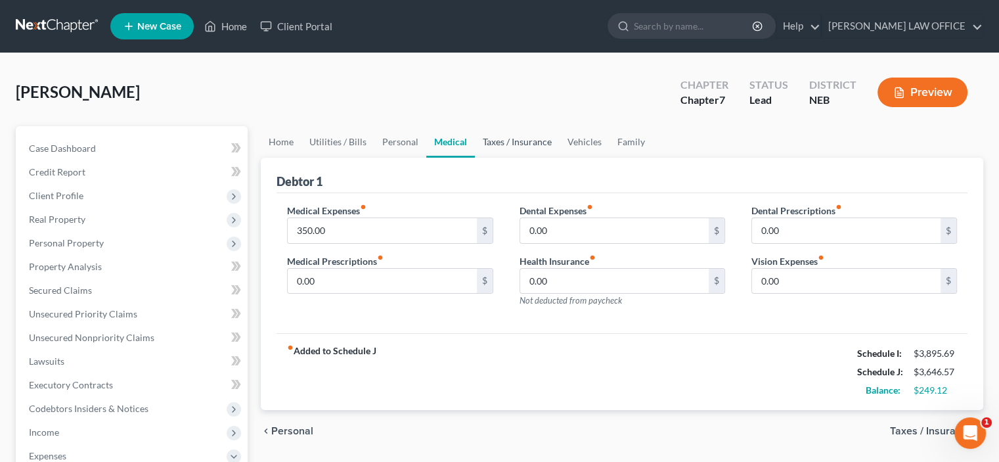
click at [504, 143] on link "Taxes / Insurance" at bounding box center [517, 142] width 85 height 32
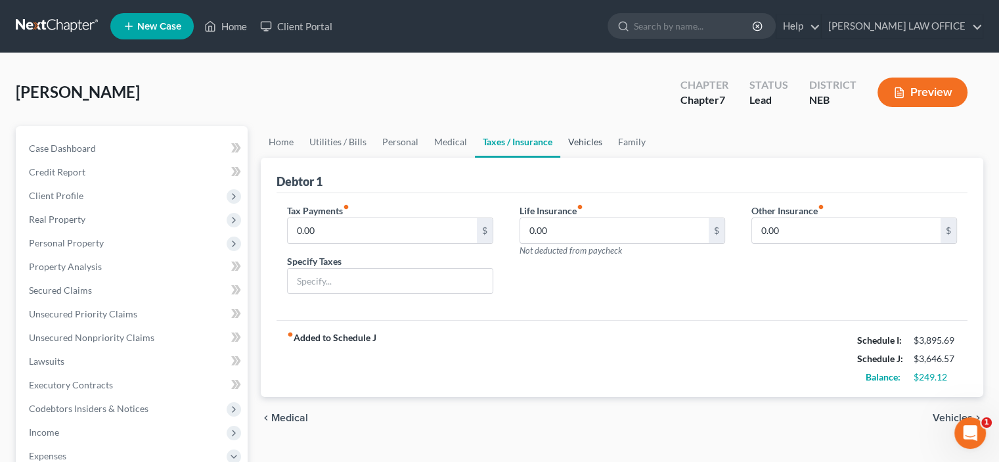
click at [586, 142] on link "Vehicles" at bounding box center [585, 142] width 50 height 32
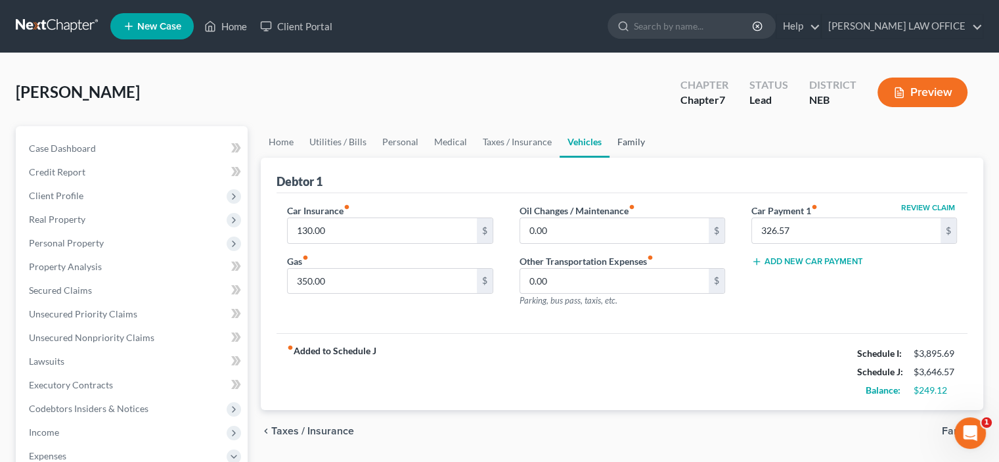
click at [623, 140] on link "Family" at bounding box center [630, 142] width 43 height 32
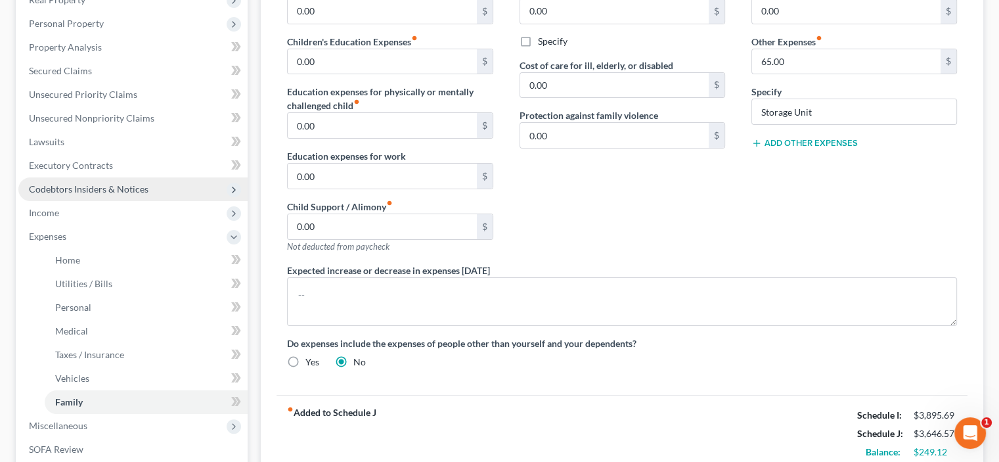
scroll to position [197, 0]
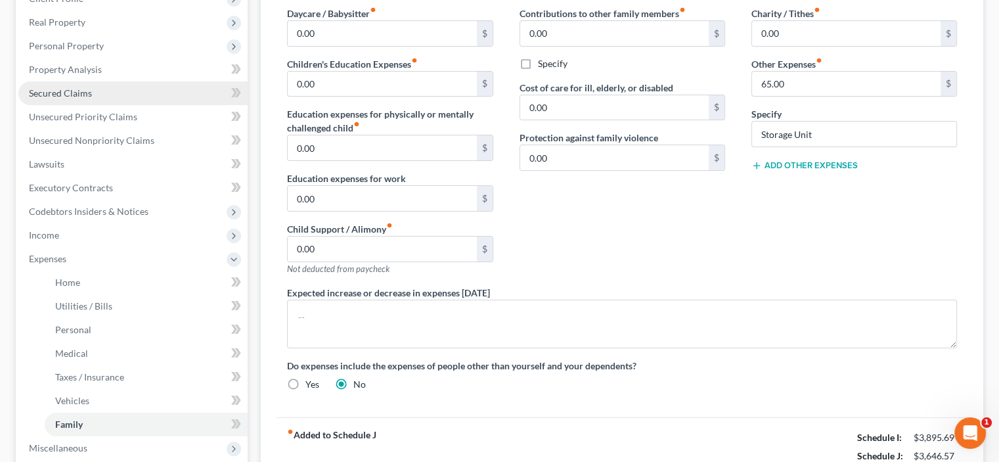
click at [59, 97] on span "Secured Claims" at bounding box center [60, 92] width 63 height 11
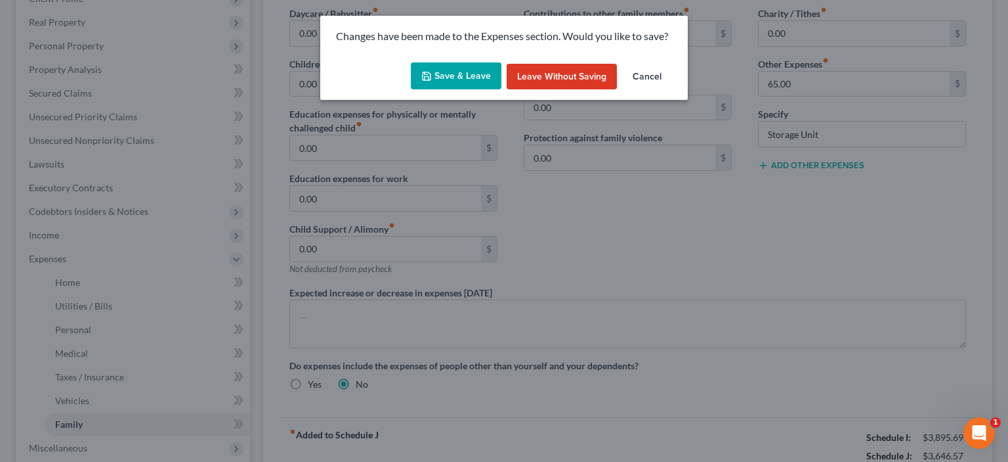
click at [442, 73] on button "Save & Leave" at bounding box center [456, 76] width 91 height 28
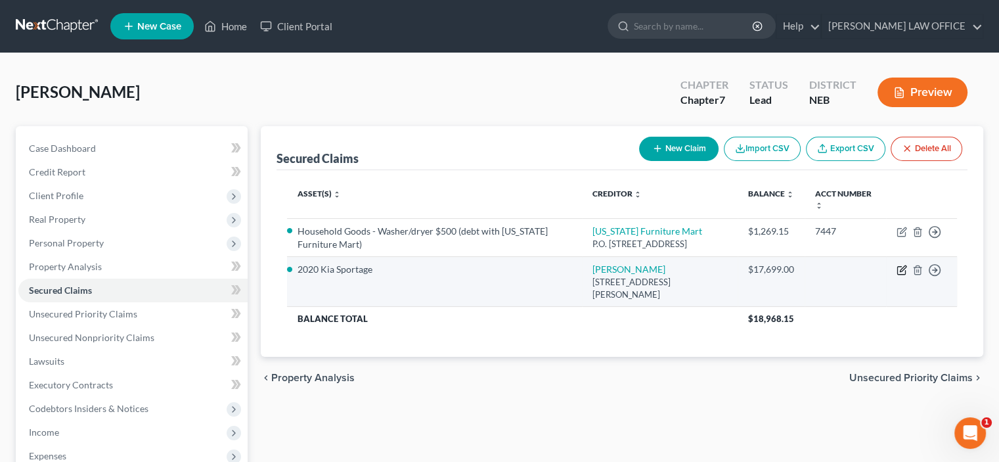
click at [899, 268] on icon "button" at bounding box center [901, 270] width 11 height 11
select select "30"
select select "10"
select select "2"
select select "0"
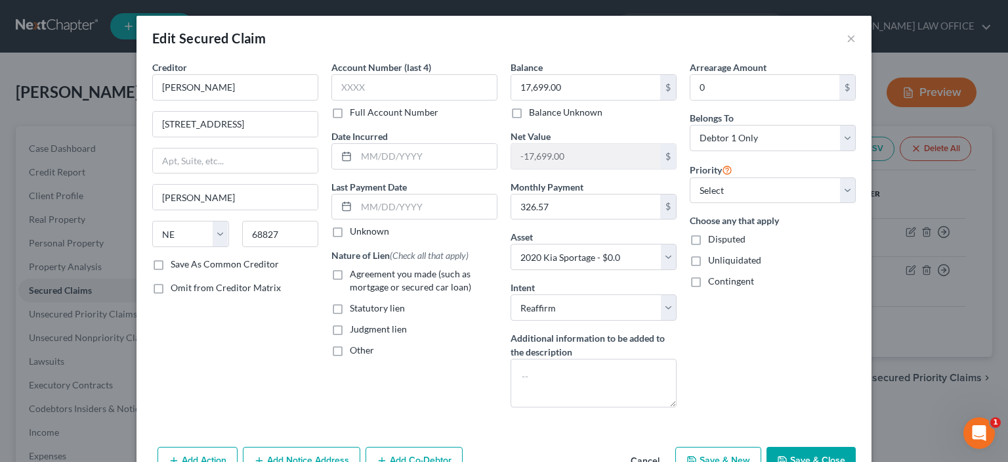
click at [350, 272] on label "Agreement you made (such as mortgage or secured car loan)" at bounding box center [424, 280] width 148 height 26
click at [355, 272] on input "Agreement you made (such as mortgage or secured car loan)" at bounding box center [359, 271] width 9 height 9
checkbox input "true"
click at [793, 454] on button "Save & Close" at bounding box center [811, 460] width 89 height 28
select select
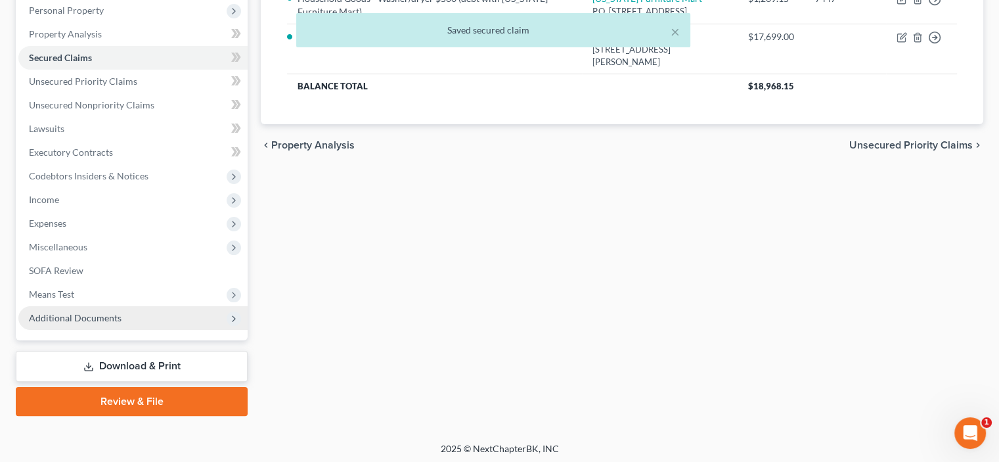
scroll to position [235, 0]
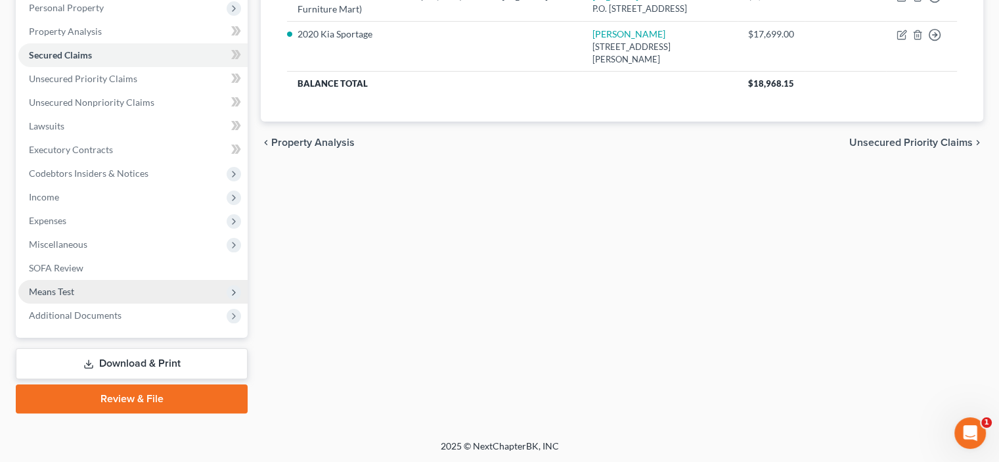
click at [47, 288] on span "Means Test" at bounding box center [51, 291] width 45 height 11
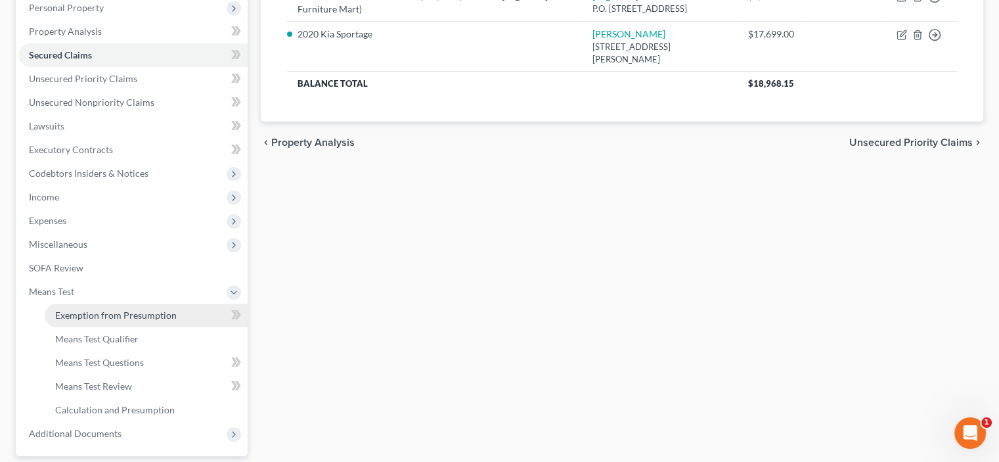
click at [70, 321] on link "Exemption from Presumption" at bounding box center [146, 315] width 203 height 24
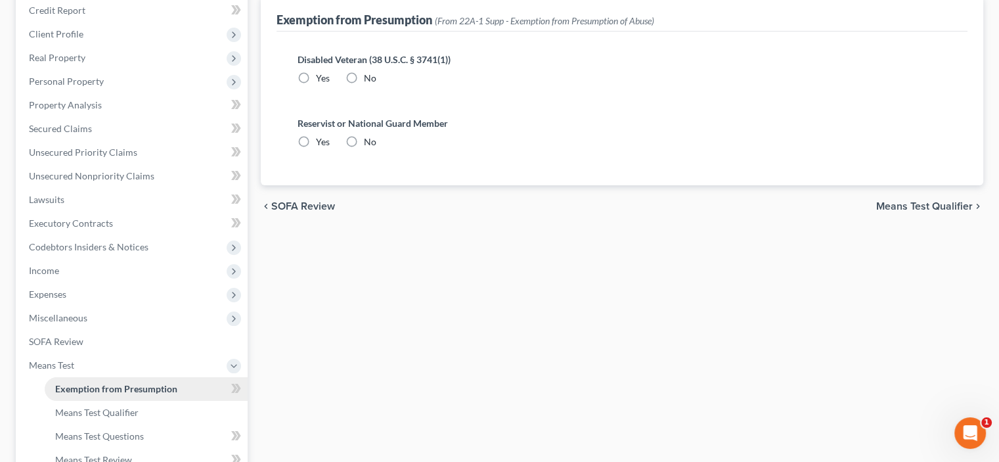
radio input "true"
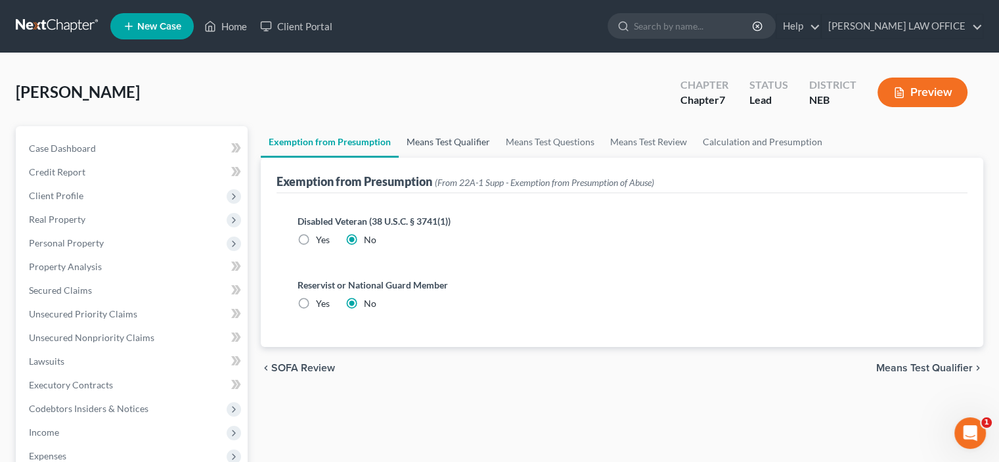
click at [431, 141] on link "Means Test Qualifier" at bounding box center [447, 142] width 99 height 32
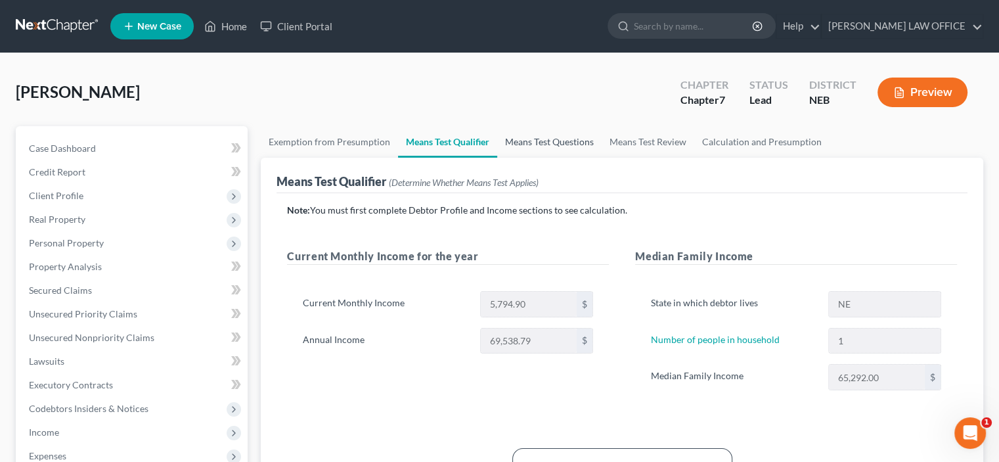
click at [526, 140] on link "Means Test Questions" at bounding box center [549, 142] width 104 height 32
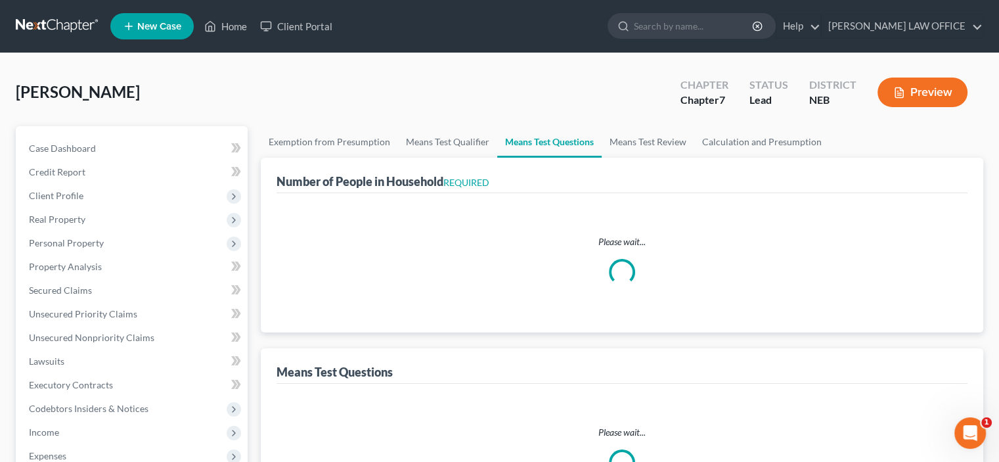
select select "1"
select select "60"
select select "1"
select select "2"
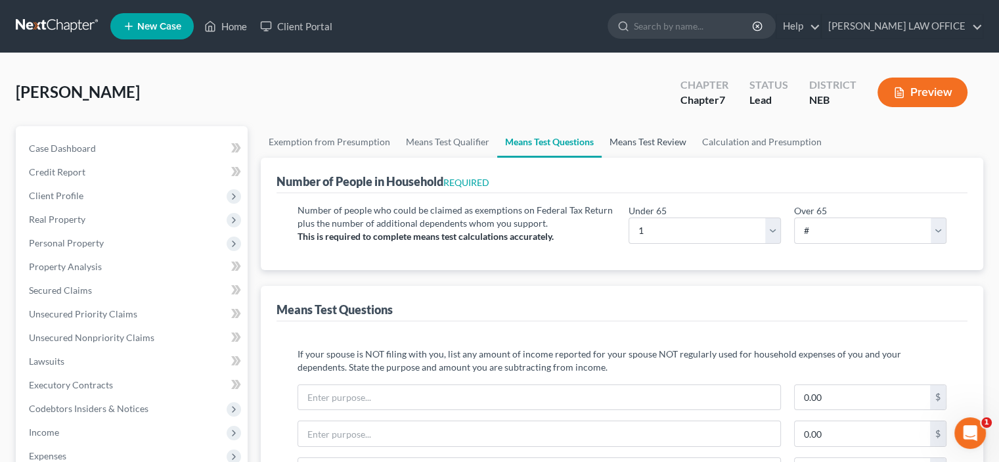
click at [618, 141] on link "Means Test Review" at bounding box center [647, 142] width 93 height 32
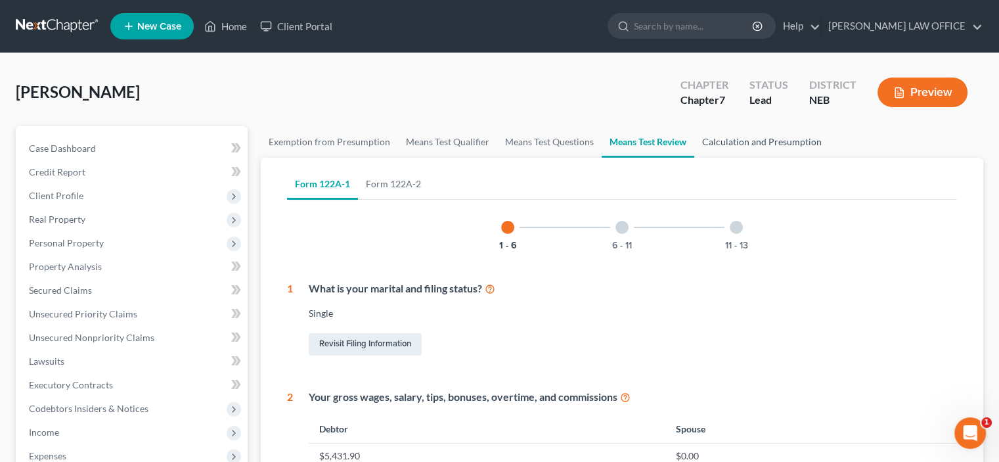
click at [729, 139] on link "Calculation and Presumption" at bounding box center [761, 142] width 135 height 32
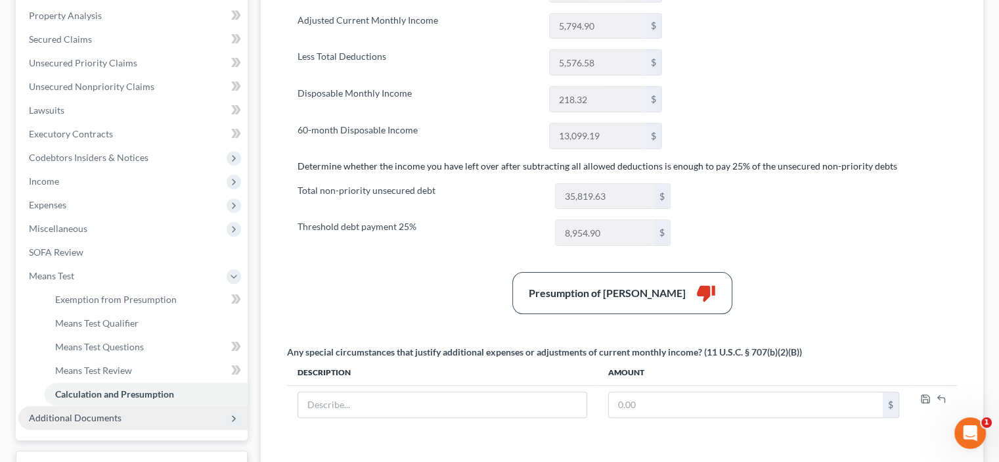
scroll to position [263, 0]
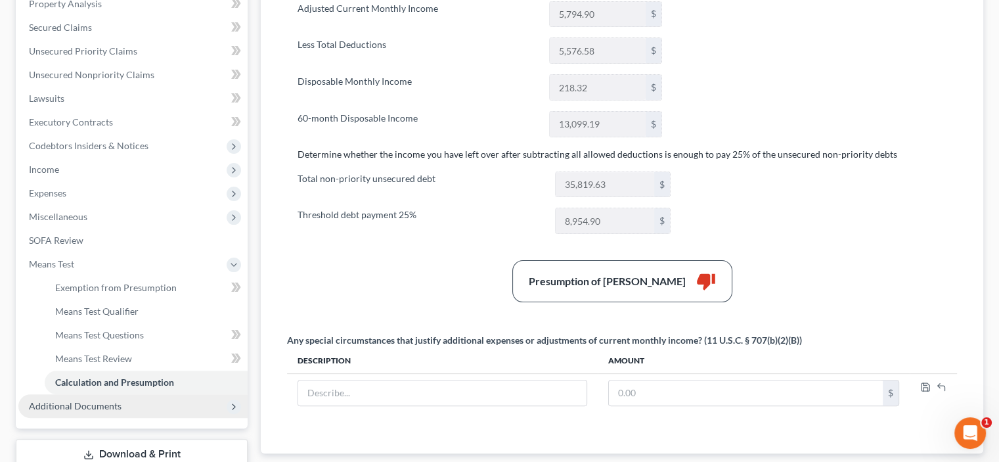
click at [64, 406] on span "Additional Documents" at bounding box center [75, 405] width 93 height 11
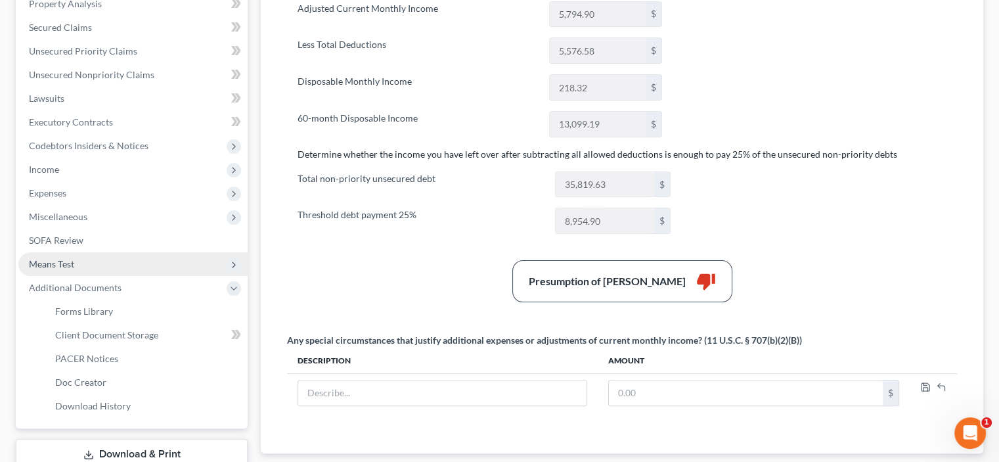
click at [59, 267] on span "Means Test" at bounding box center [51, 263] width 45 height 11
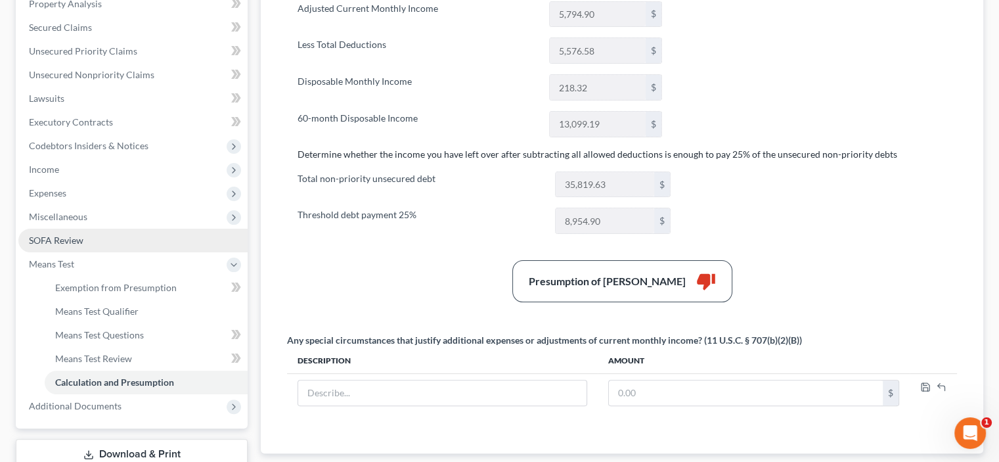
click at [69, 238] on span "SOFA Review" at bounding box center [56, 239] width 54 height 11
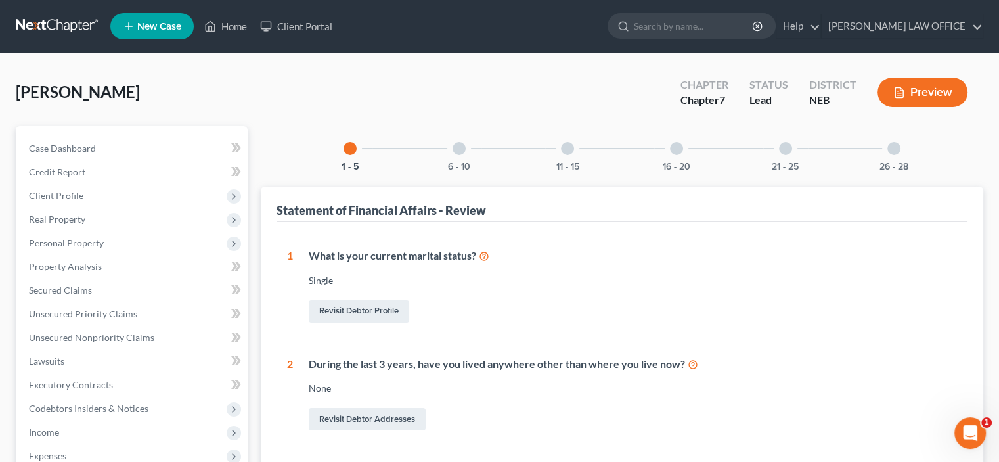
click at [916, 95] on button "Preview" at bounding box center [922, 92] width 90 height 30
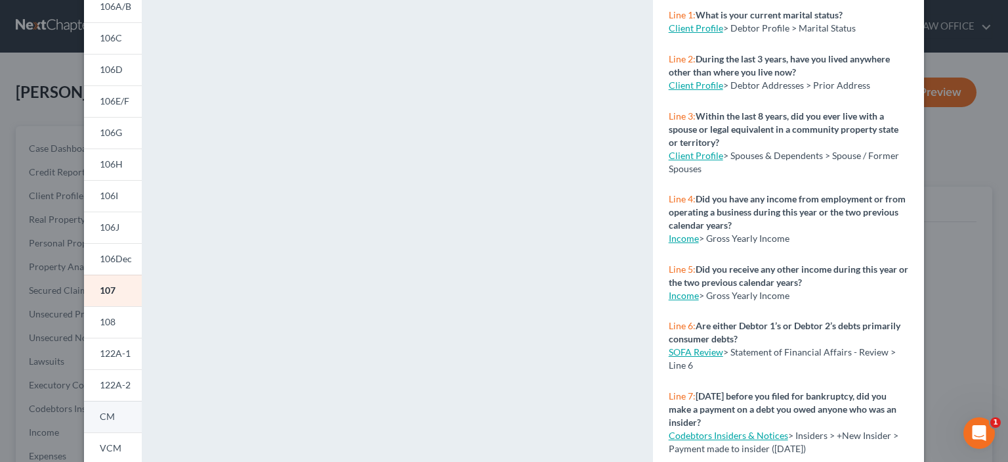
scroll to position [278, 0]
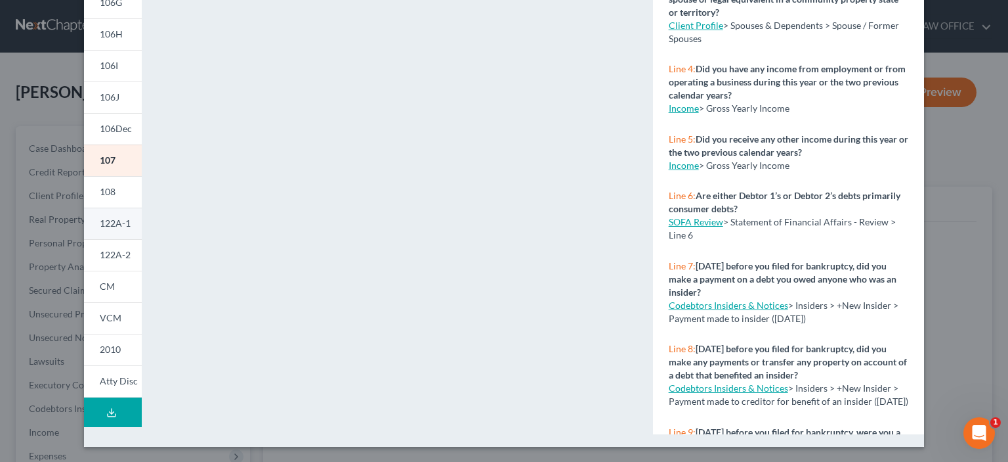
click at [108, 228] on link "122A-1" at bounding box center [113, 223] width 58 height 32
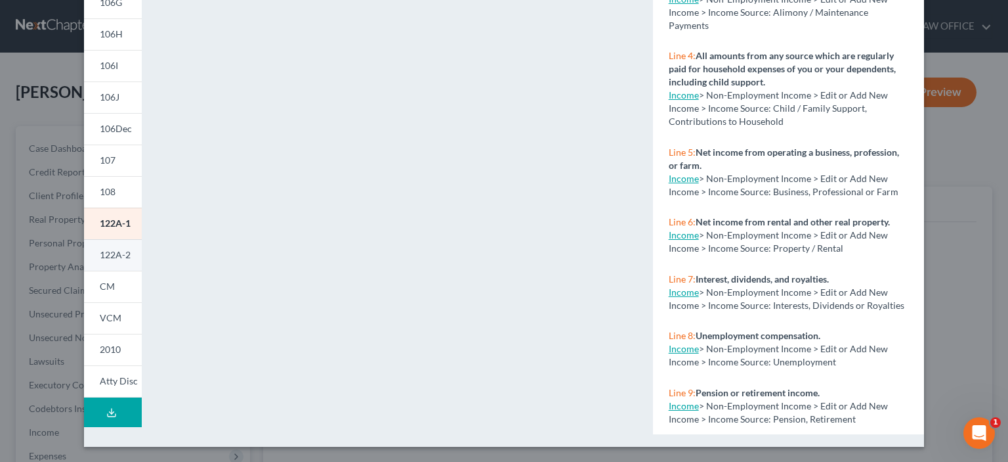
click at [100, 254] on span "122A-2" at bounding box center [115, 254] width 31 height 11
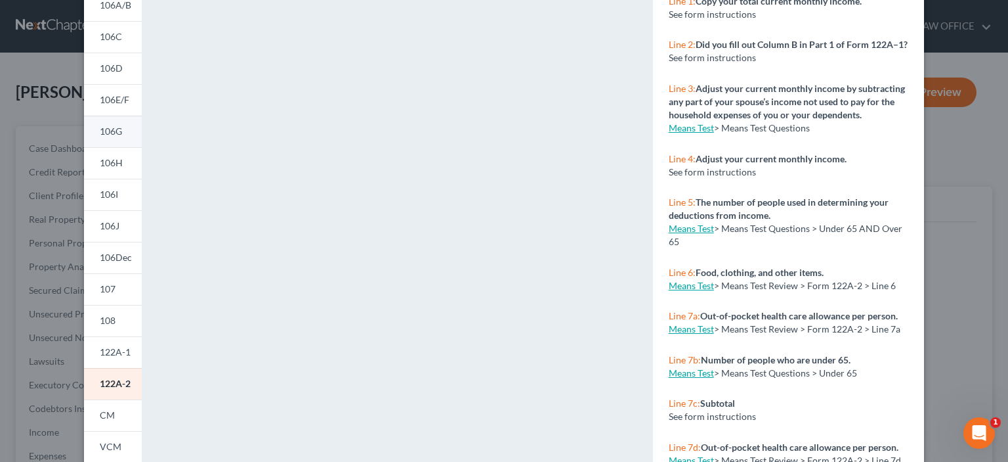
scroll to position [147, 0]
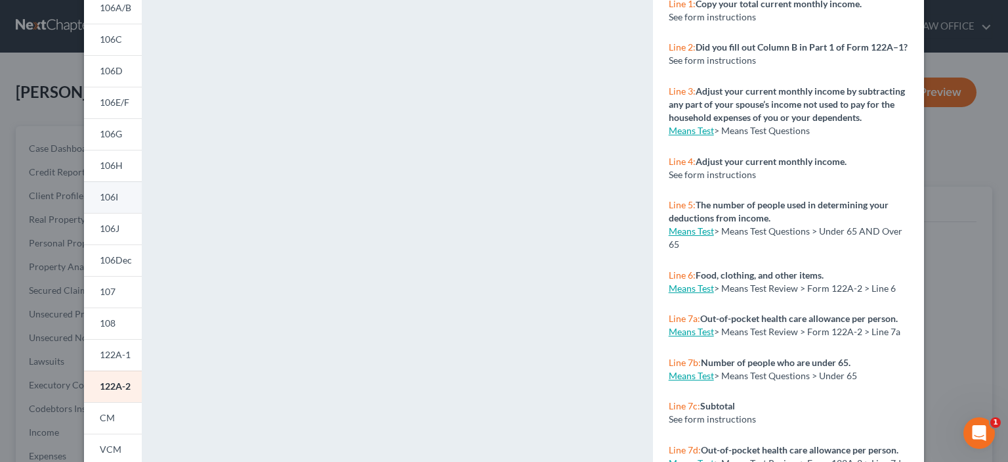
click at [114, 194] on link "106I" at bounding box center [113, 197] width 58 height 32
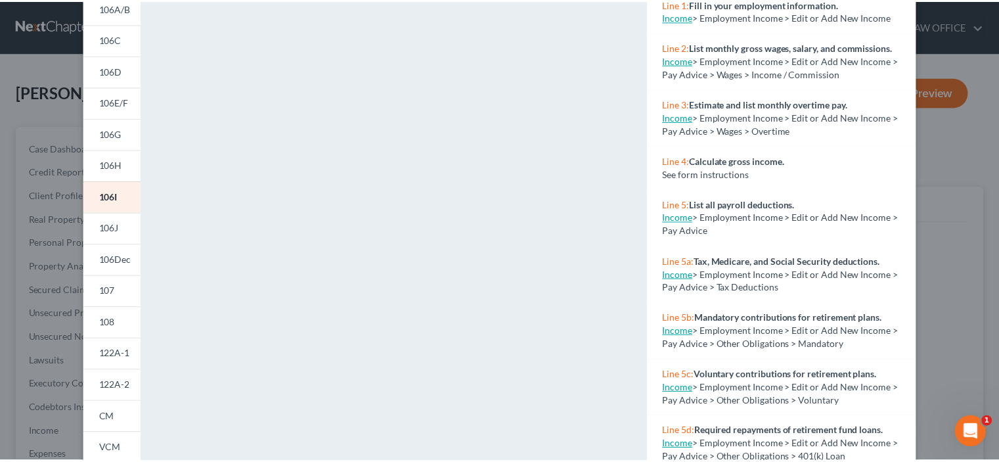
scroll to position [0, 0]
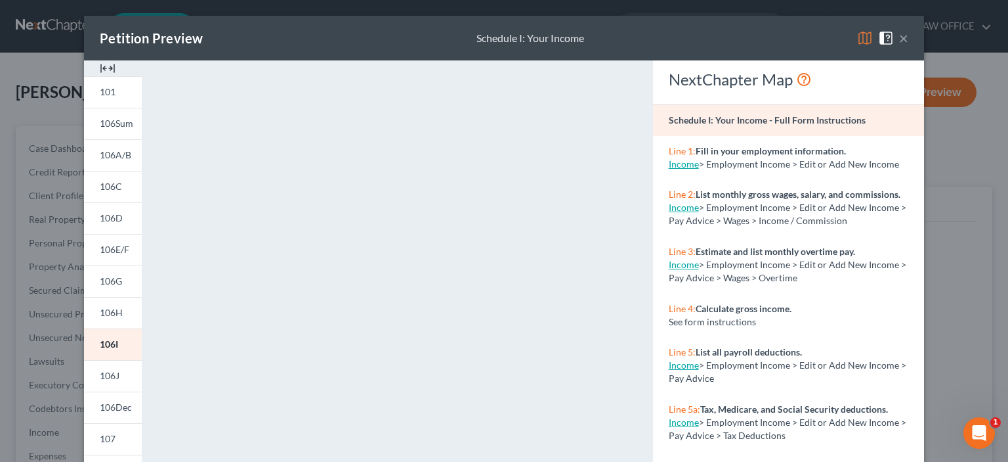
click at [899, 39] on button "×" at bounding box center [903, 38] width 9 height 16
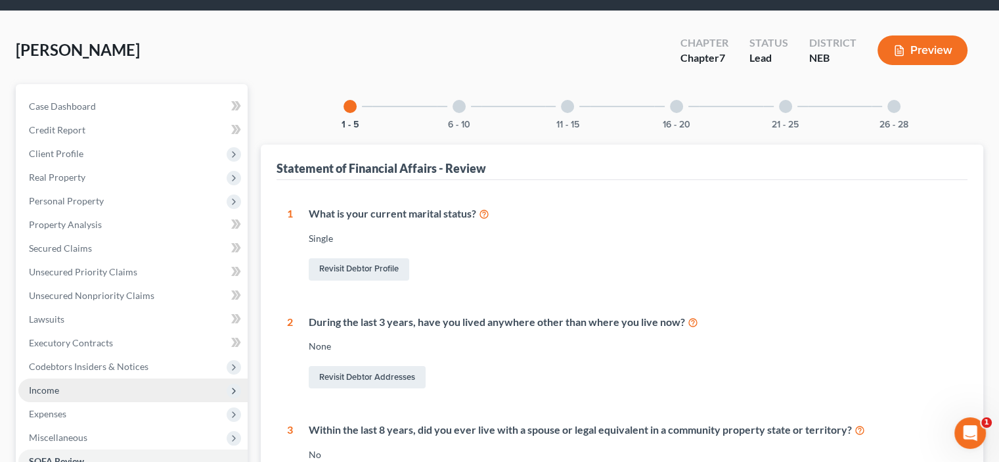
scroll to position [66, 0]
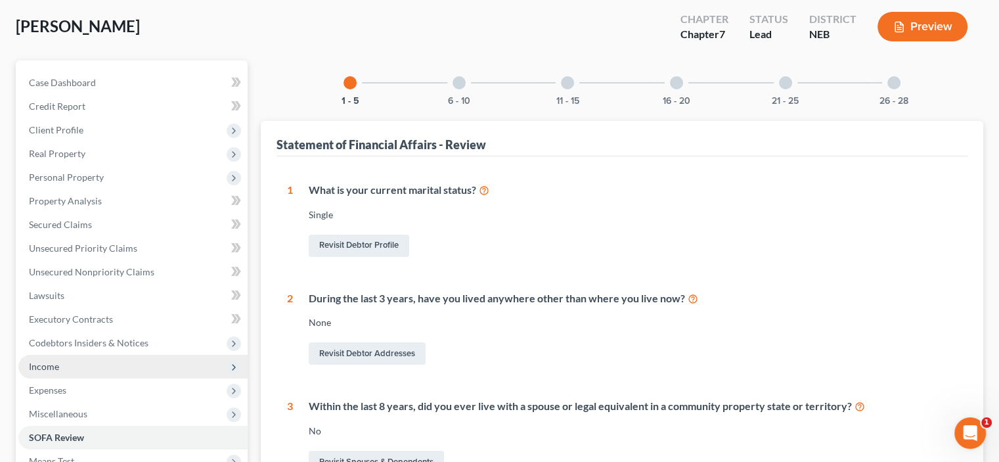
click at [53, 370] on span "Income" at bounding box center [44, 365] width 30 height 11
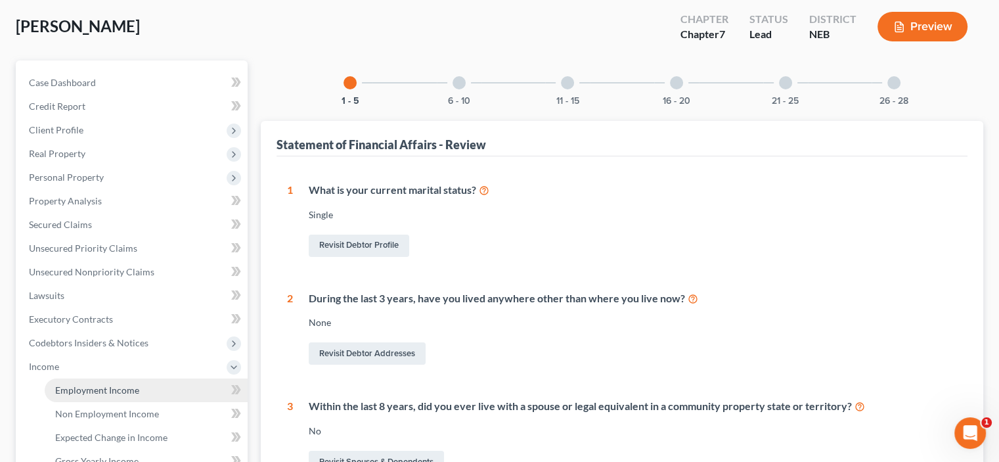
click at [67, 394] on span "Employment Income" at bounding box center [97, 389] width 84 height 11
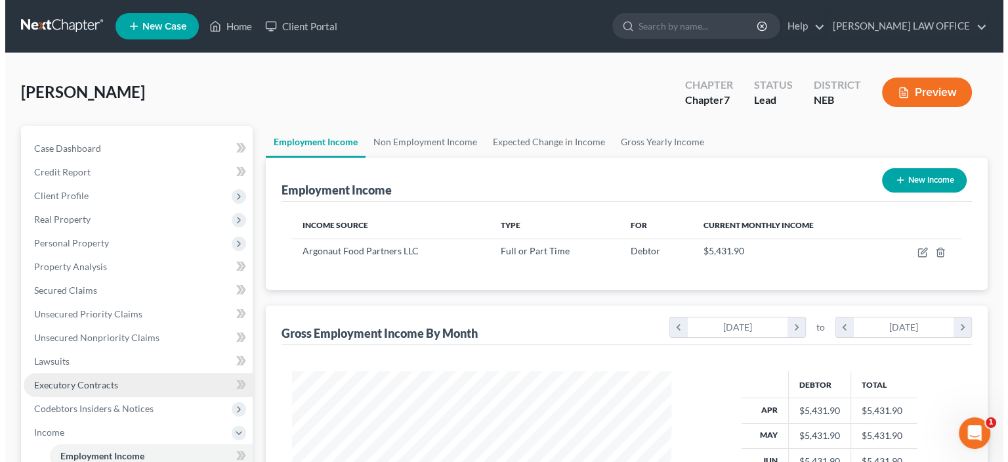
scroll to position [234, 405]
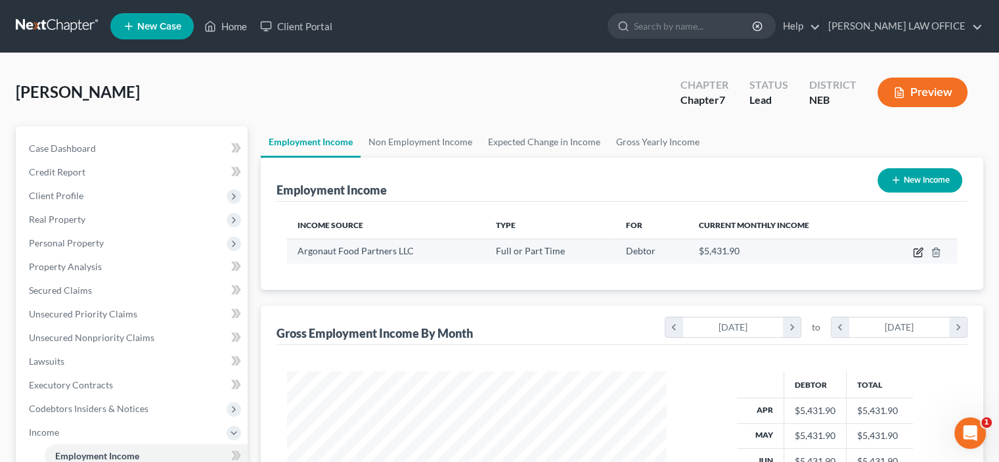
click at [918, 251] on icon "button" at bounding box center [919, 250] width 6 height 6
select select "0"
select select "38"
select select "2"
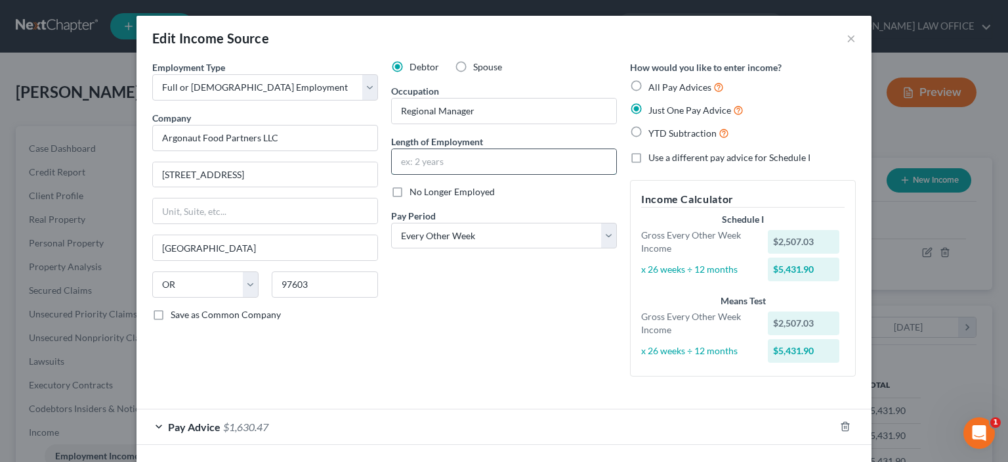
click at [399, 160] on input "text" at bounding box center [504, 161] width 225 height 25
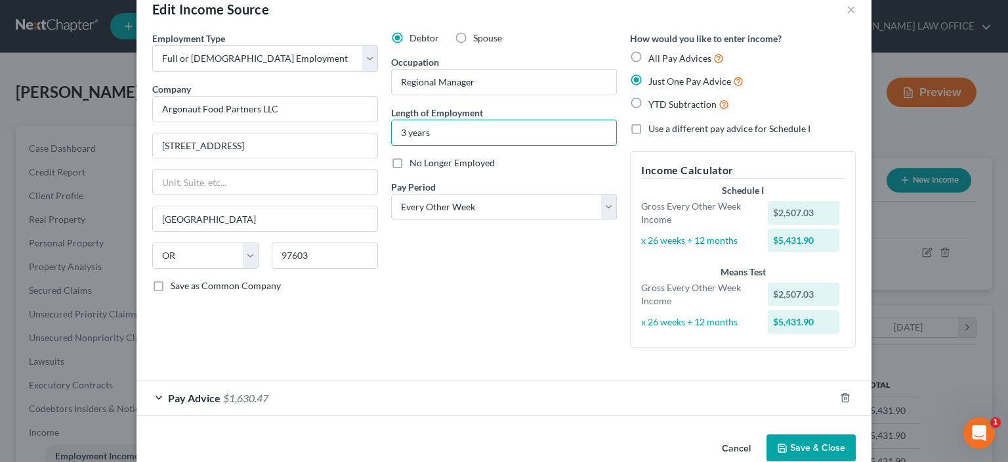
scroll to position [54, 0]
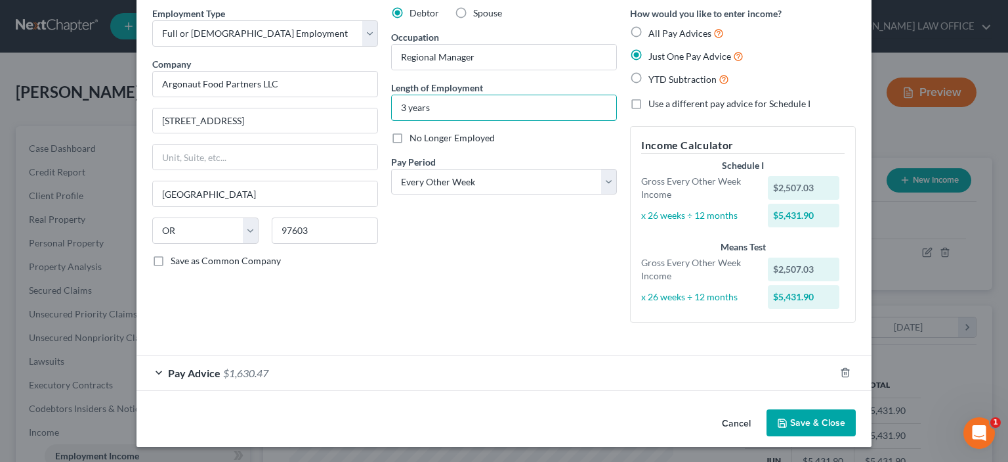
type input "3 years"
click at [229, 372] on span "$1,630.47" at bounding box center [245, 372] width 45 height 12
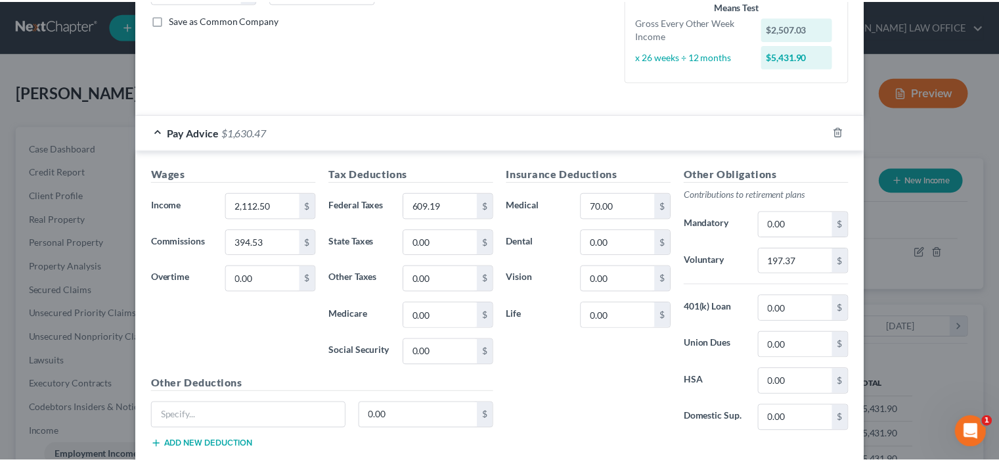
scroll to position [373, 0]
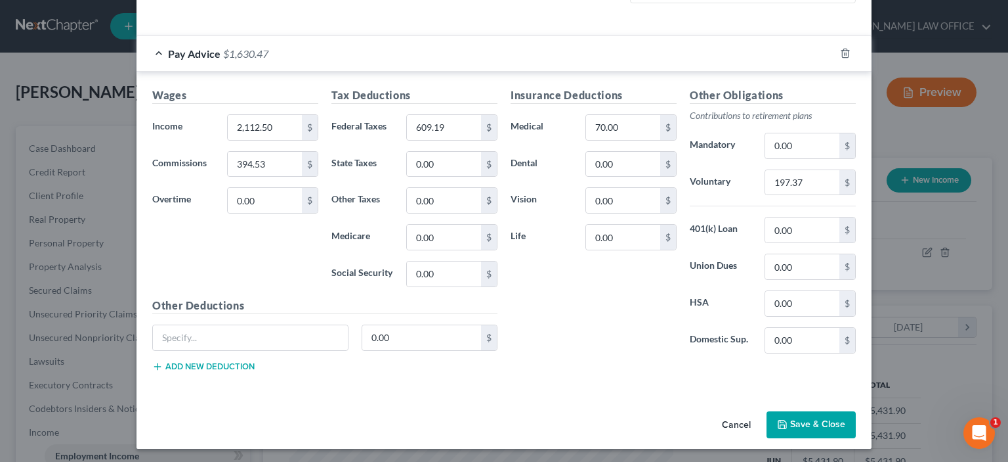
click at [805, 424] on button "Save & Close" at bounding box center [811, 425] width 89 height 28
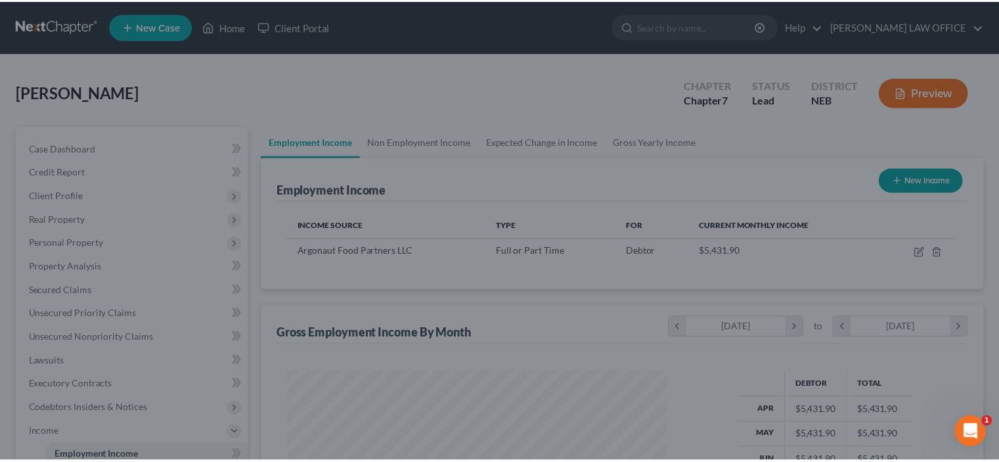
scroll to position [656243, 656071]
